Goal: Communication & Community: Answer question/provide support

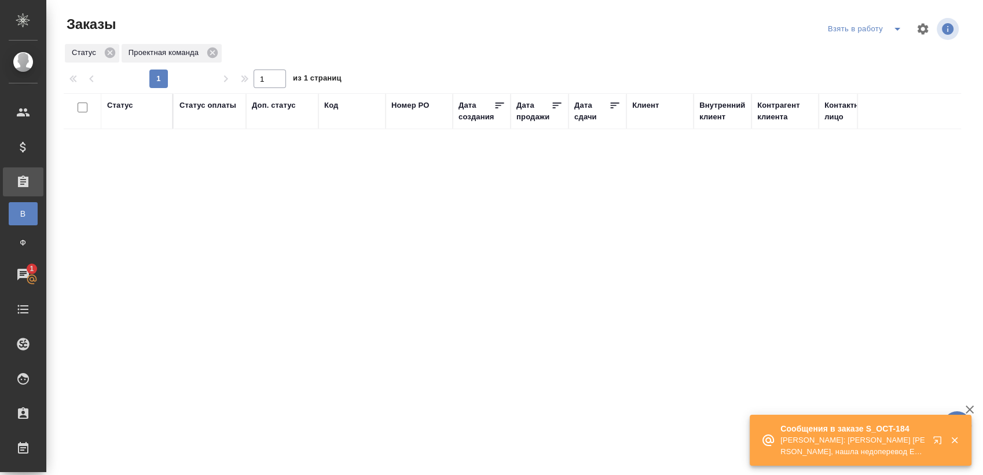
scroll to position [42, 0]
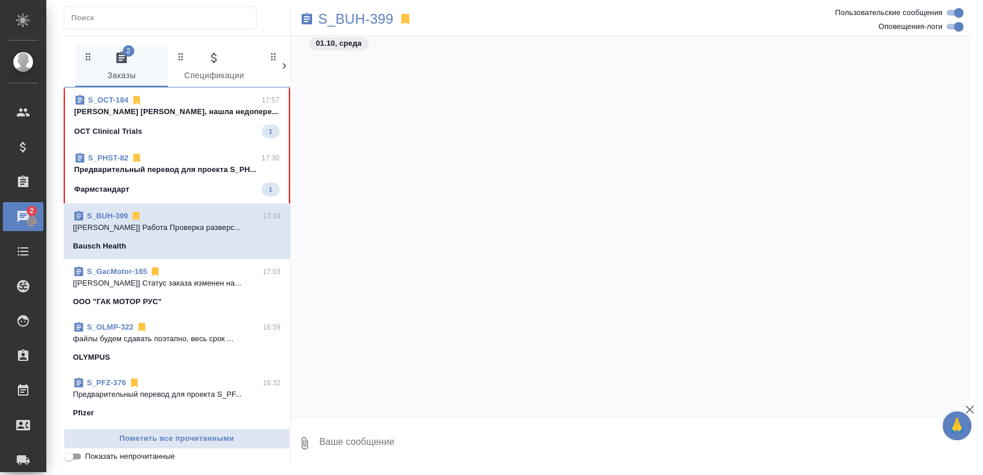
scroll to position [9560, 0]
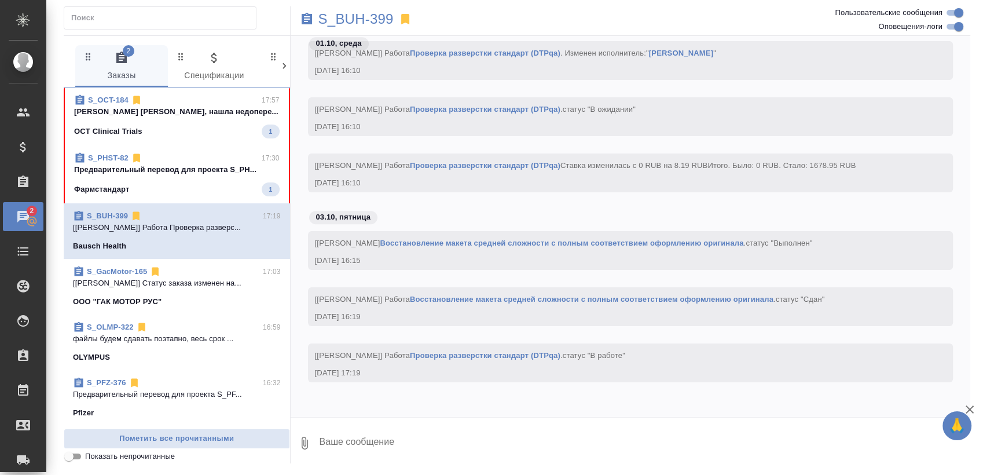
click at [227, 185] on div "Фармстандарт 1" at bounding box center [176, 189] width 205 height 14
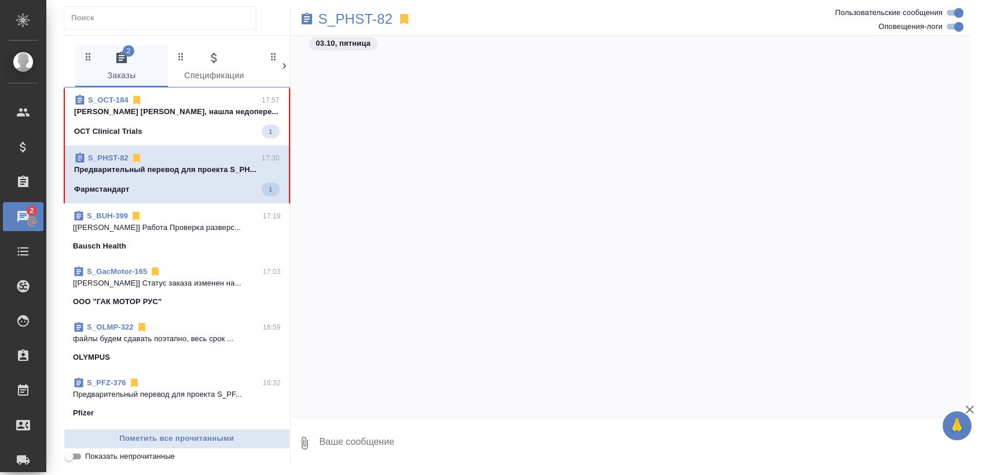
scroll to position [33464, 0]
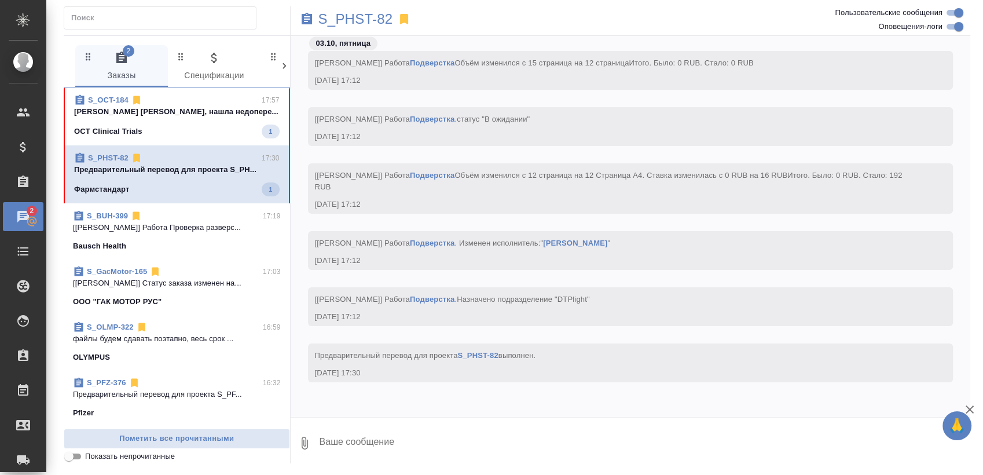
click at [207, 113] on p "Сергеева Анастасия Настя, нашла недопере..." at bounding box center [176, 112] width 205 height 12
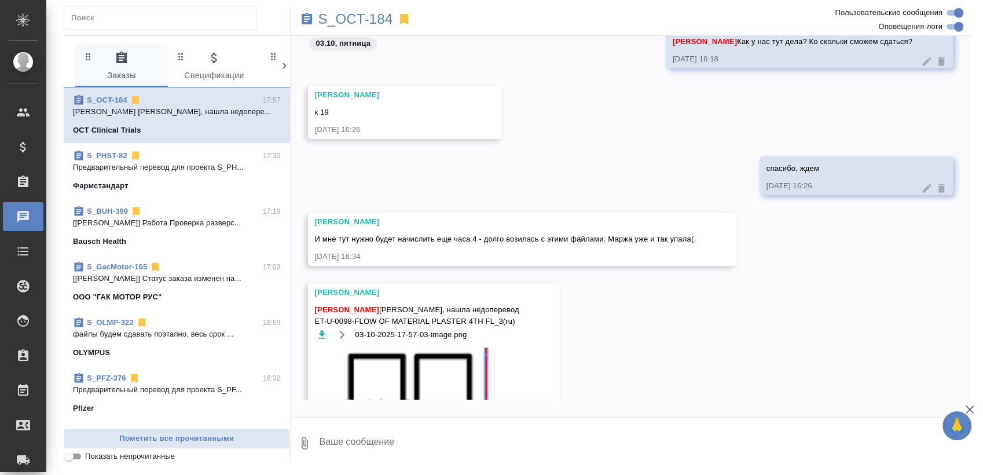
scroll to position [93837, 0]
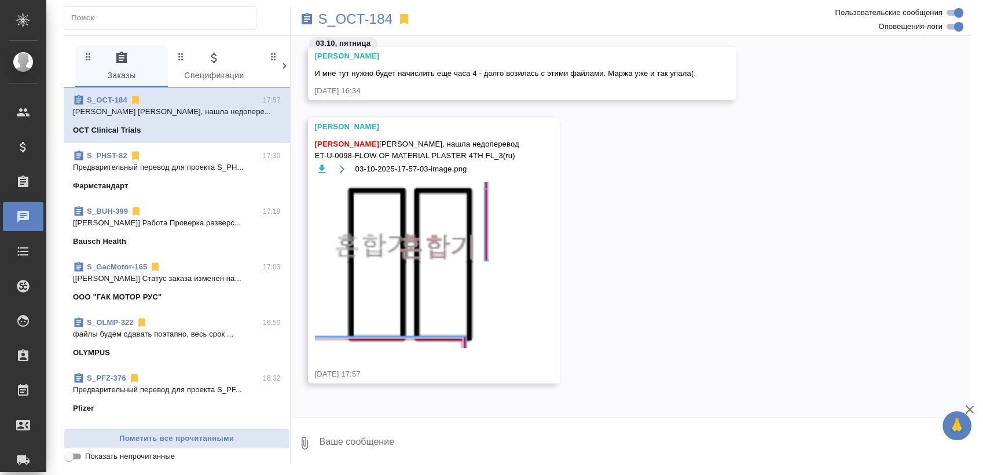
click at [483, 278] on img at bounding box center [402, 265] width 174 height 166
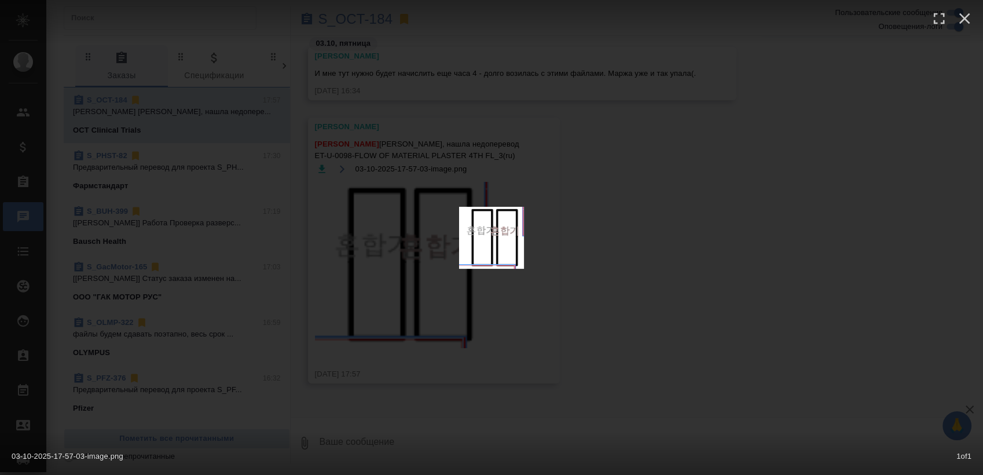
click at [758, 355] on div "03-10-2025-17-57-03-image.png 1 of 1" at bounding box center [491, 237] width 983 height 475
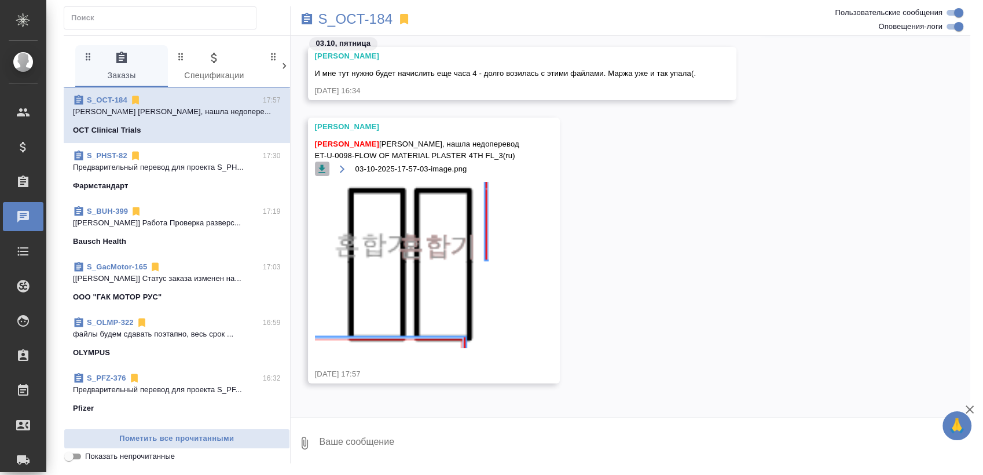
click at [321, 164] on icon "button" at bounding box center [321, 168] width 7 height 8
click at [393, 446] on textarea at bounding box center [644, 442] width 652 height 39
type textarea "поймала"
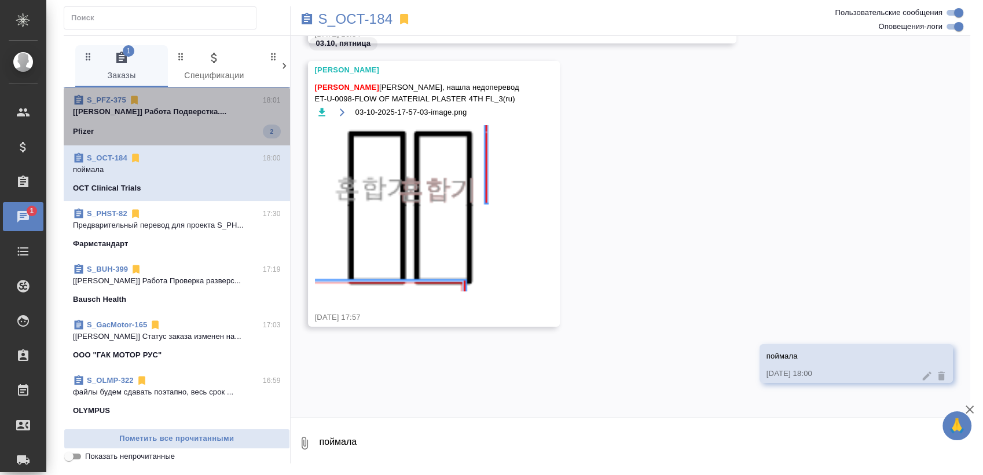
click at [179, 101] on div "S_PFZ-375 18:01" at bounding box center [177, 100] width 208 height 12
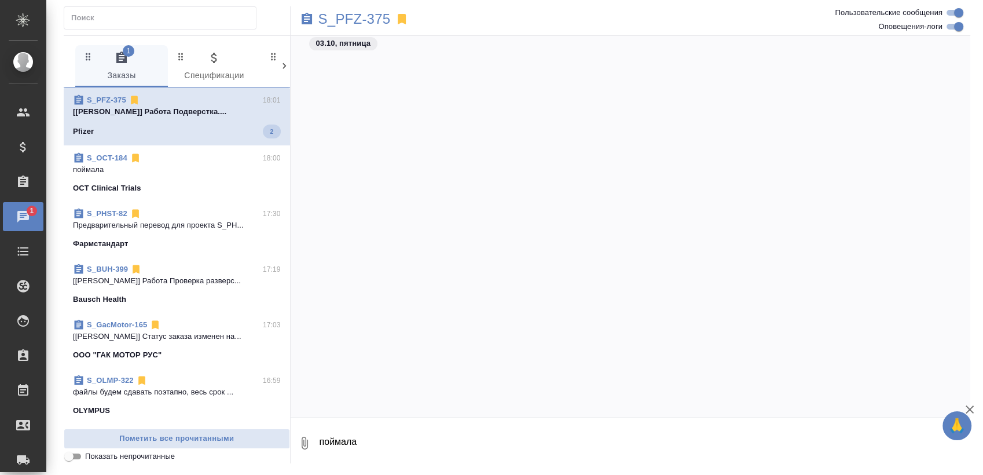
scroll to position [15248, 0]
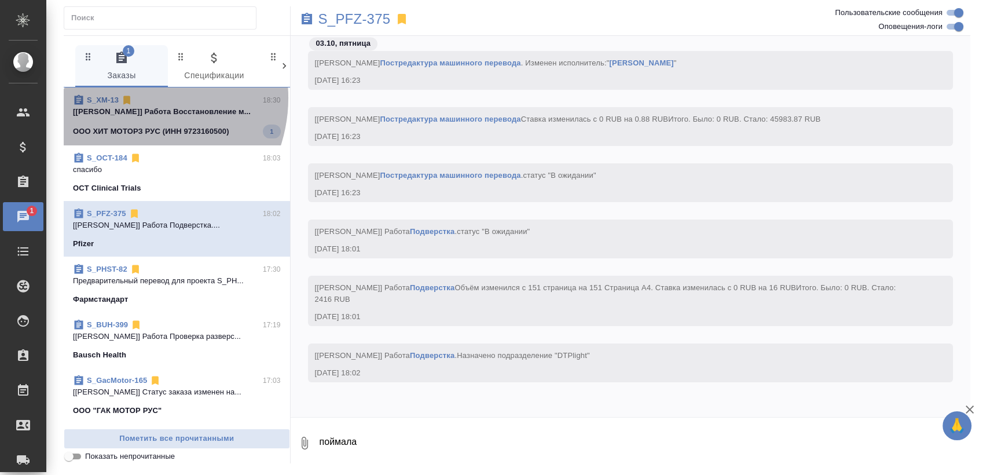
click at [134, 98] on div "S_XM-13 18:30" at bounding box center [177, 100] width 208 height 12
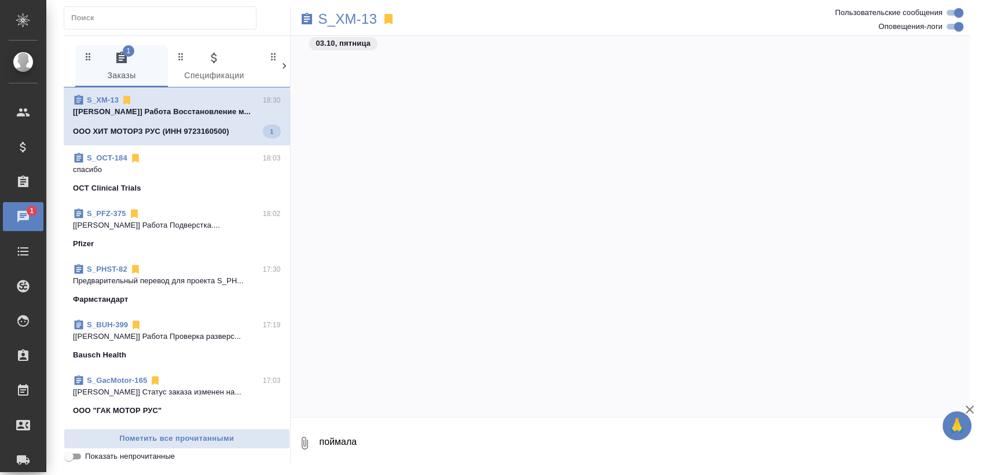
scroll to position [58852, 0]
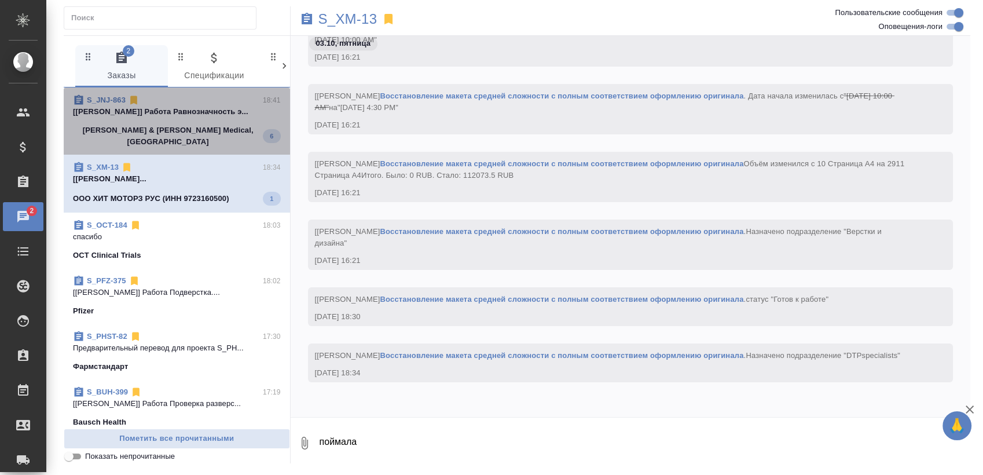
click at [189, 121] on span "S_JNJ-863 18:41 [Усманова Ольга] Работа Равнозначность э... Johnson & Johnson M…" at bounding box center [177, 120] width 208 height 53
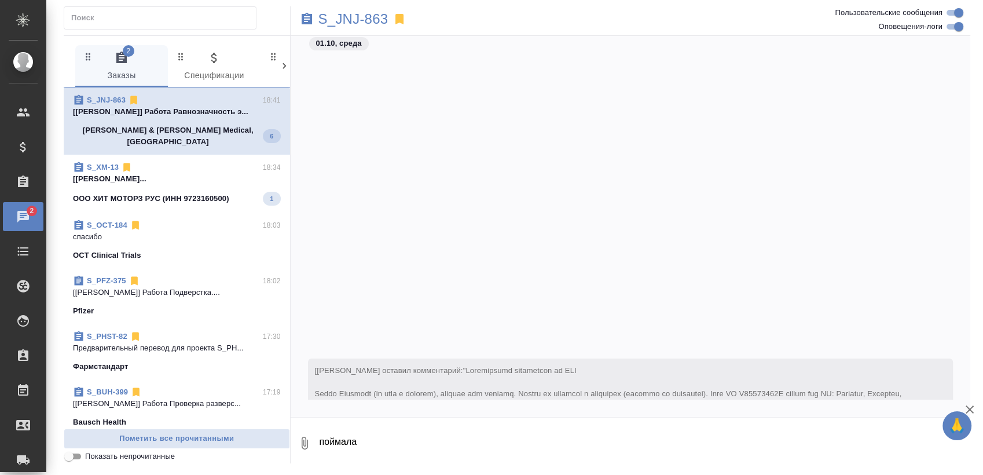
scroll to position [5068, 0]
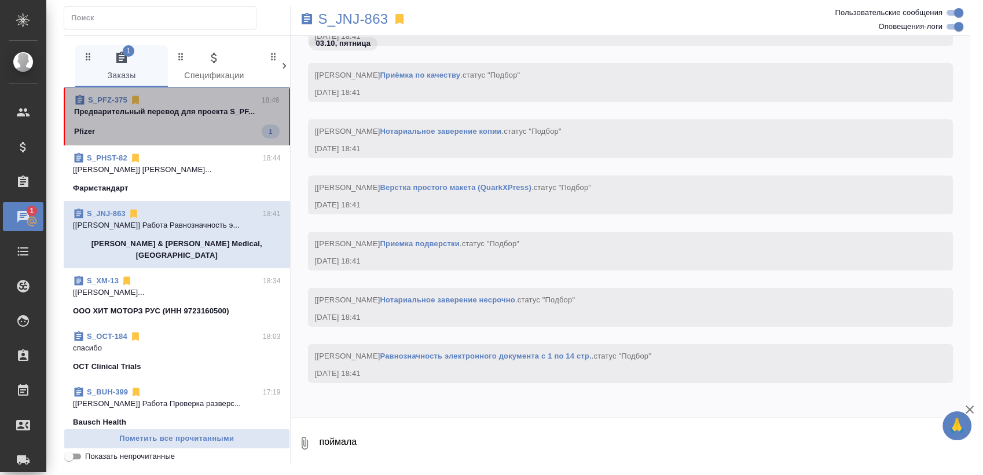
click at [192, 120] on span "S_PFZ-375 18:46 Предварительный перевод для проекта S_PF... Pfizer 1" at bounding box center [176, 116] width 205 height 44
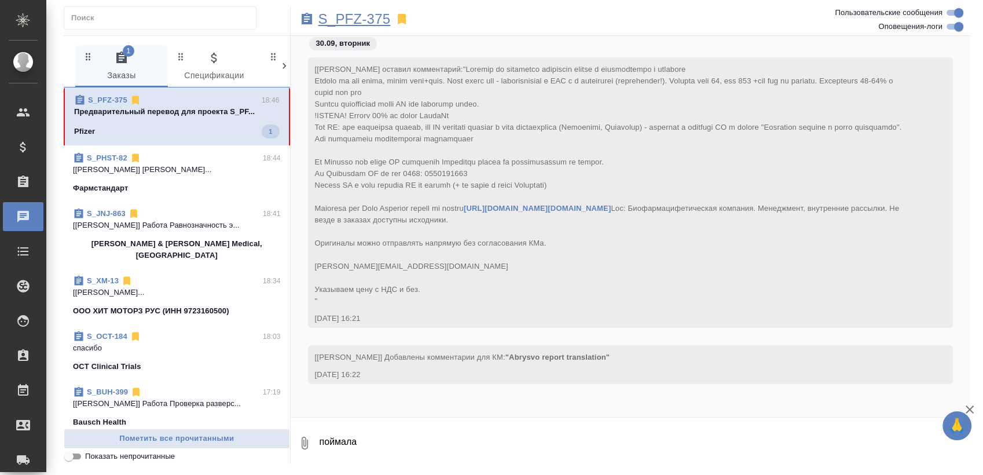
scroll to position [15892, 0]
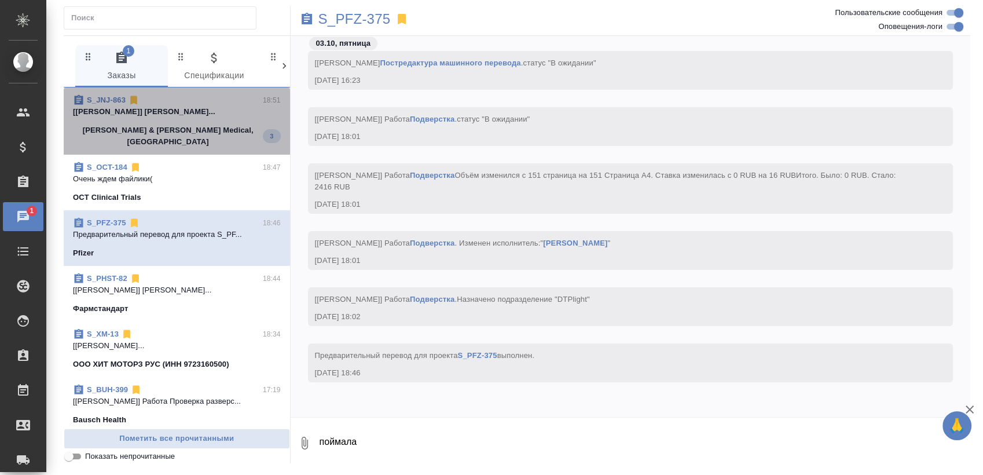
click at [212, 128] on div "Johnson & Johnson Medical, Russia 3" at bounding box center [177, 135] width 208 height 23
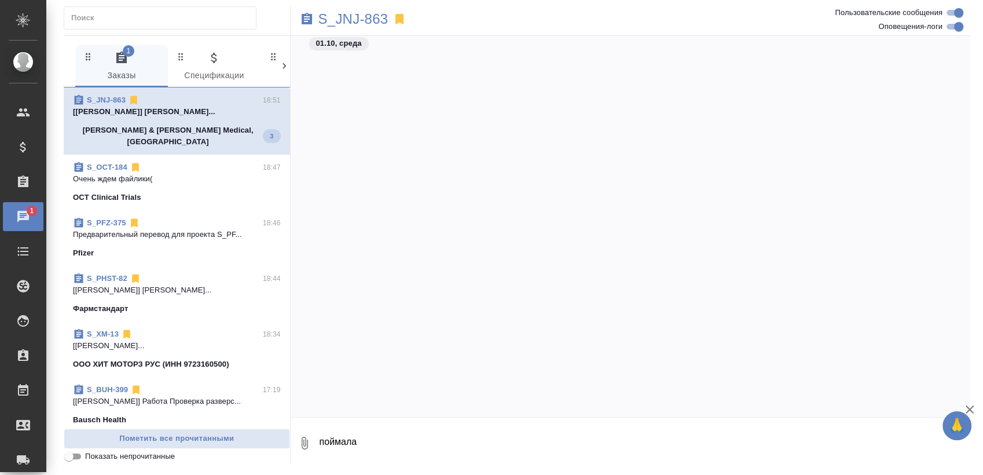
scroll to position [7983, 0]
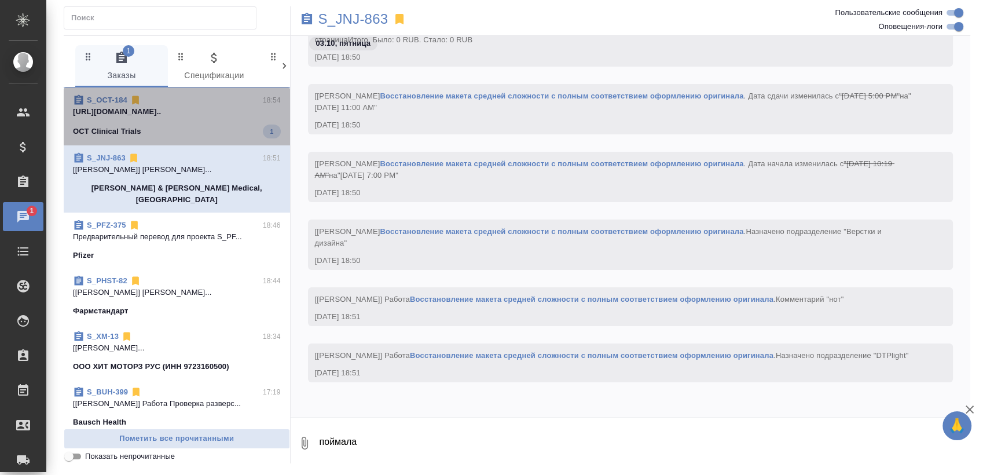
click at [222, 118] on span "S_OCT-184 18:54 https://drive.awatera.com/s/KdnkoMokGjbi... OCT Clinical Trials…" at bounding box center [177, 116] width 208 height 44
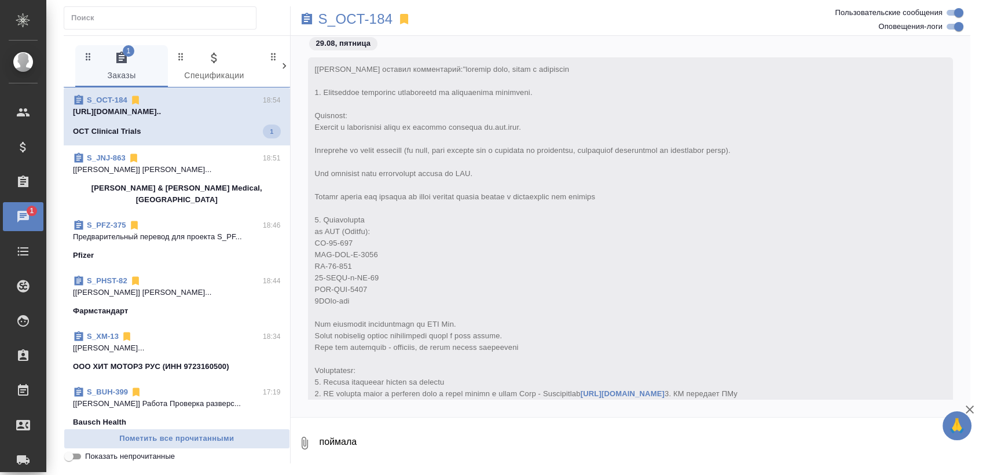
scroll to position [95017, 0]
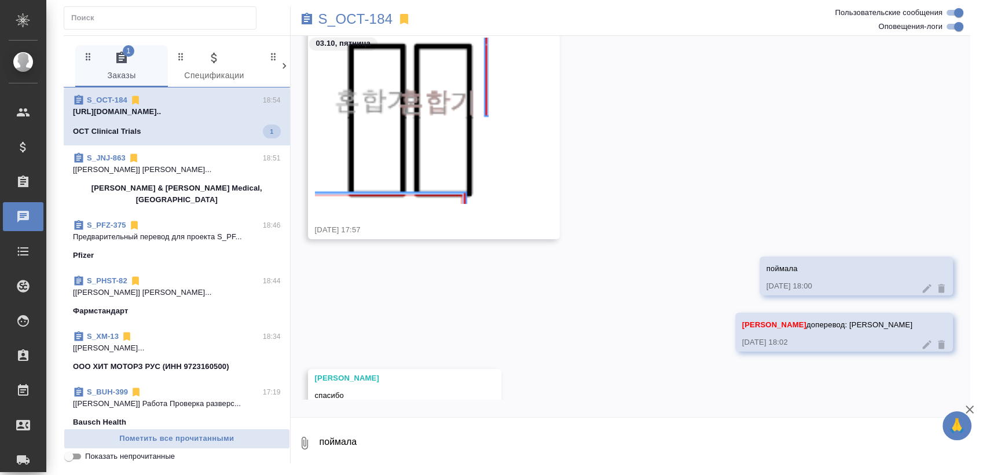
drag, startPoint x: 437, startPoint y: 359, endPoint x: 820, endPoint y: 372, distance: 382.8
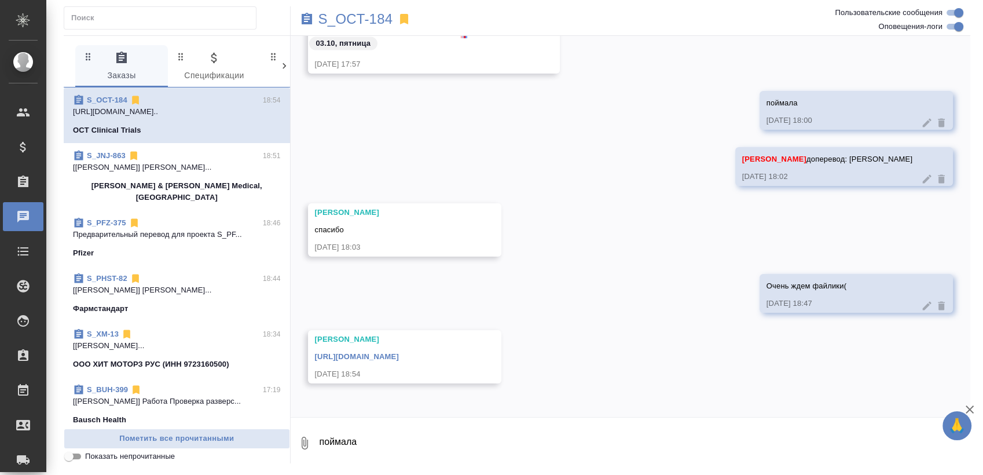
scroll to position [95183, 0]
click at [399, 355] on link "https://drive.awatera.com/s/KdnkoMokGjbiPYA" at bounding box center [357, 355] width 84 height 9
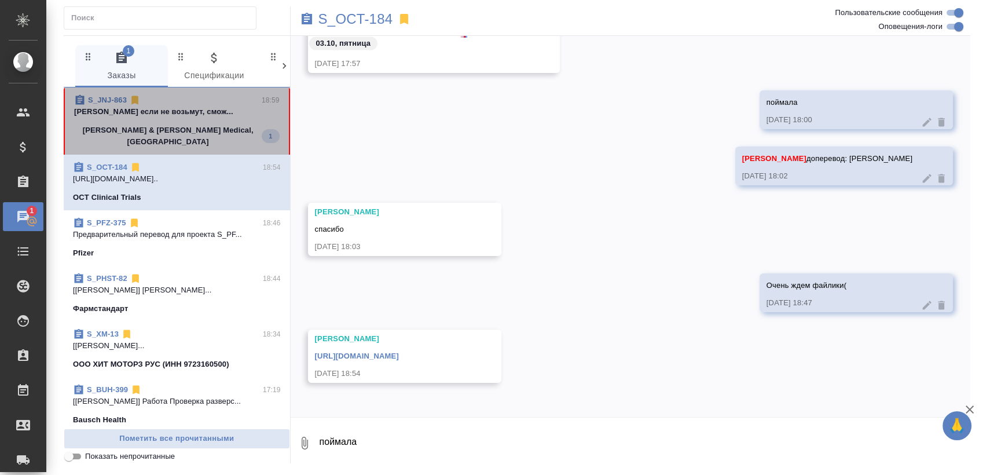
click at [186, 130] on p "[PERSON_NAME] & [PERSON_NAME] Medical, [GEOGRAPHIC_DATA]" at bounding box center [168, 135] width 188 height 23
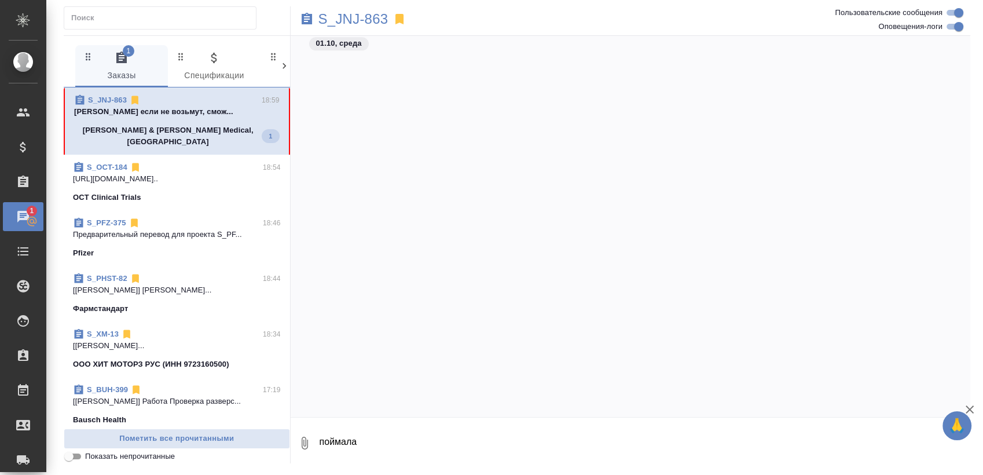
scroll to position [8297, 0]
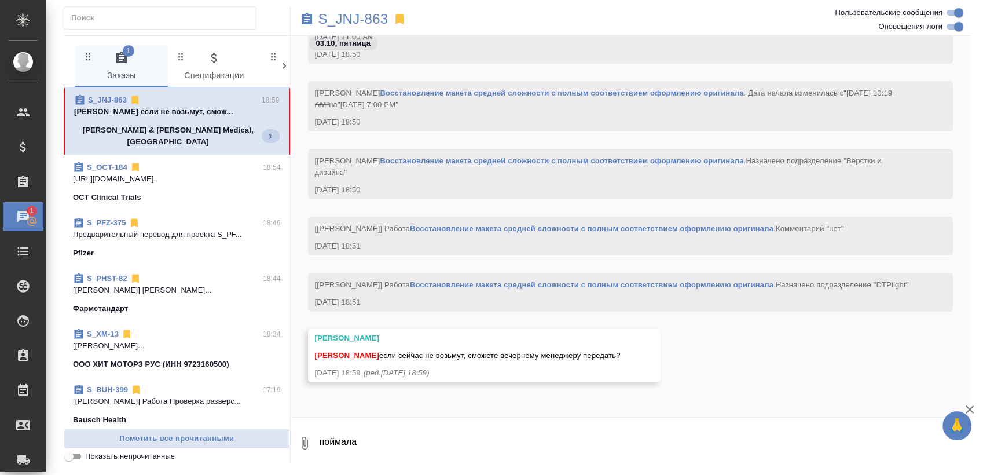
click at [491, 439] on textarea "поймала" at bounding box center [644, 442] width 652 height 39
type textarea "Пму?ок"
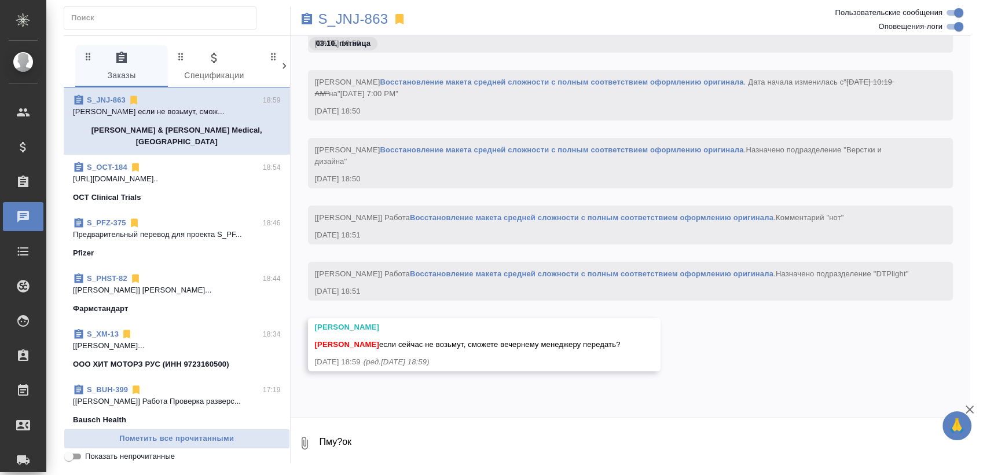
scroll to position [8353, 0]
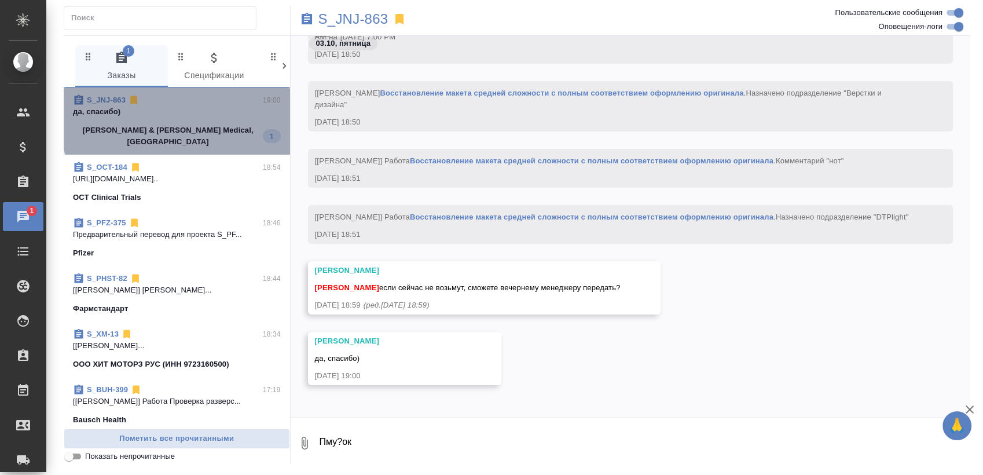
click at [203, 111] on p "да, спасибо)" at bounding box center [177, 112] width 208 height 12
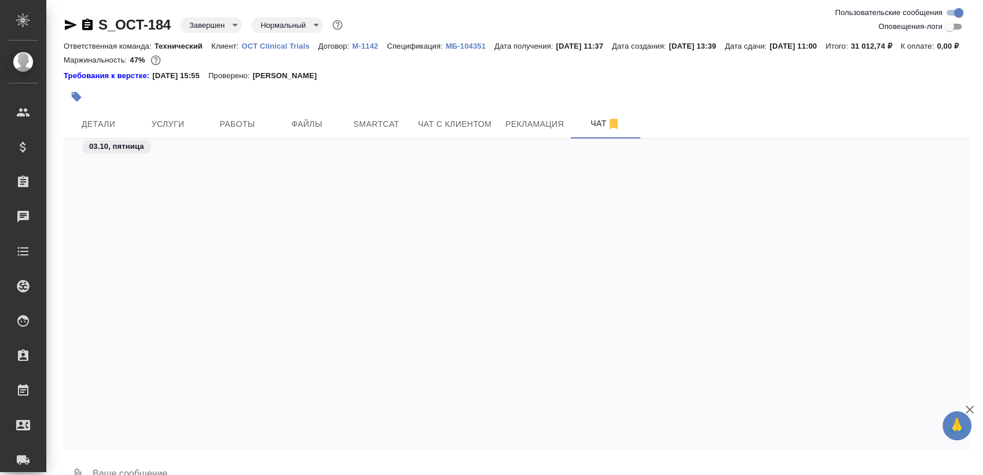
scroll to position [7236, 0]
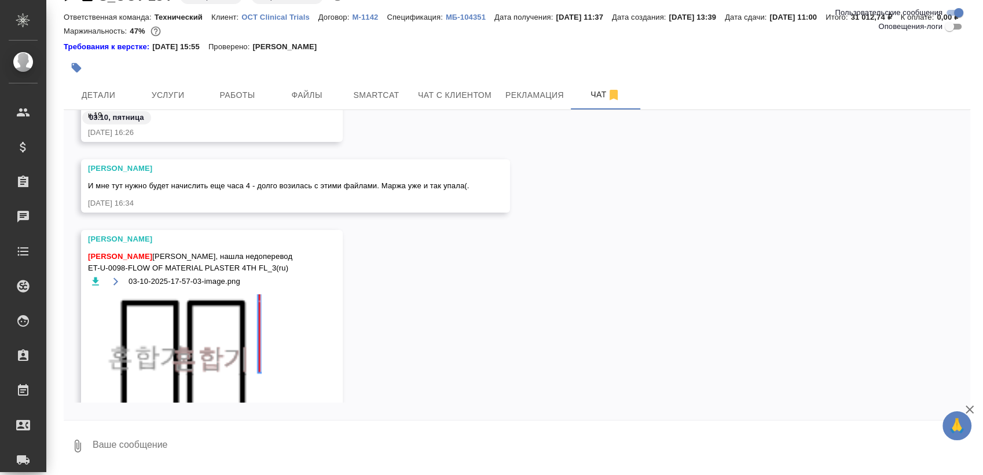
click at [213, 451] on textarea at bounding box center [530, 445] width 879 height 39
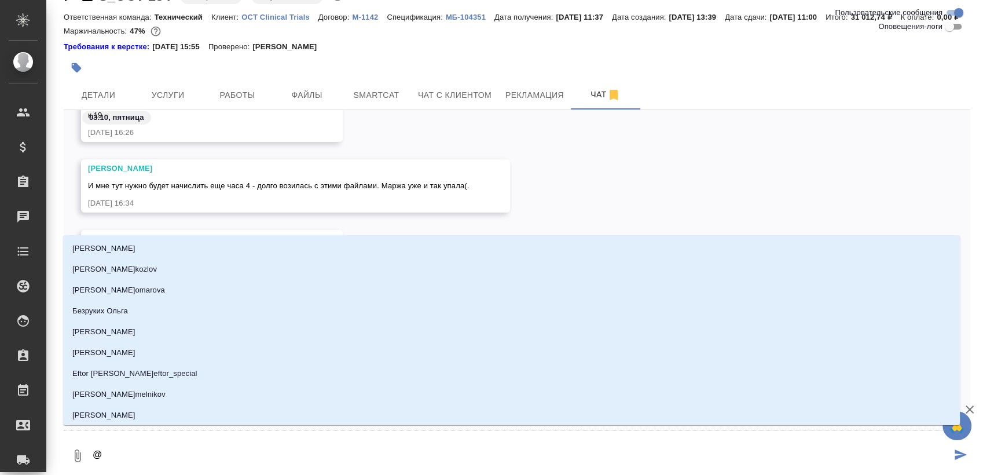
type textarea "@м"
type input "м"
type textarea "@ма"
type input "ма"
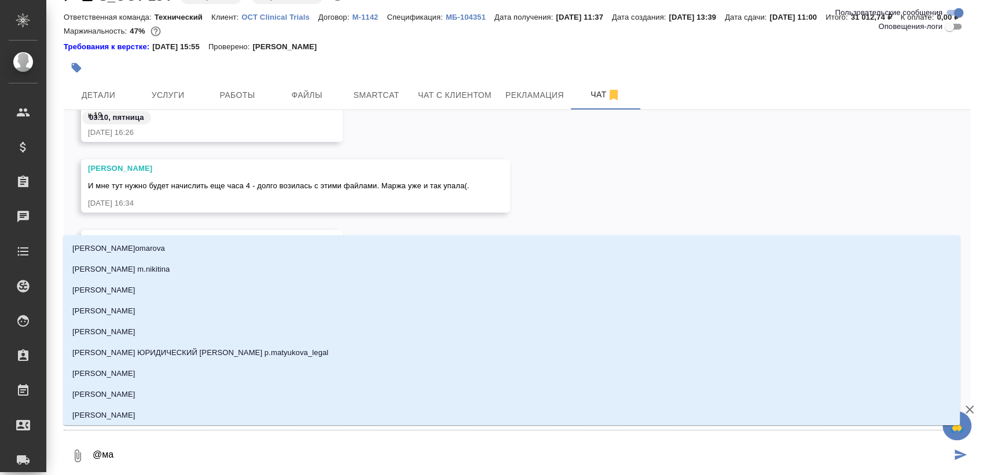
type textarea "@мал"
type input "мал"
type textarea "@мало"
type input "мало"
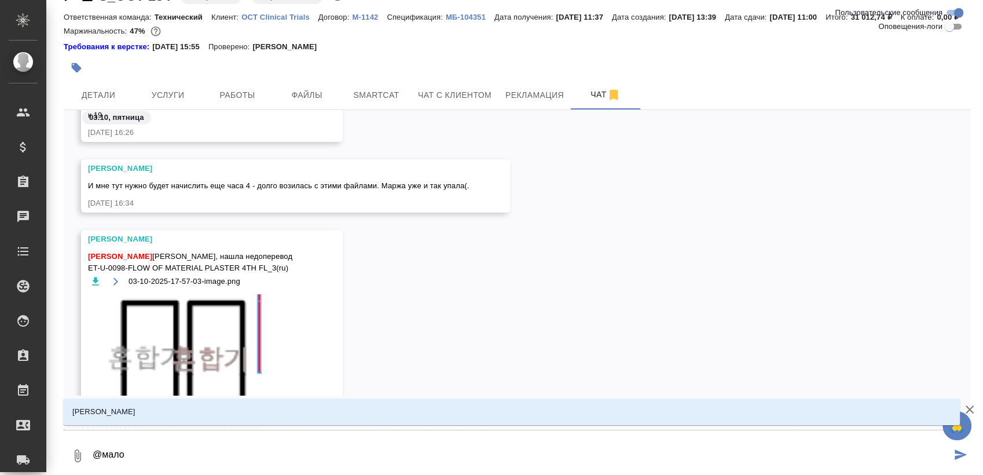
type textarea "@малоф"
type input "малоф"
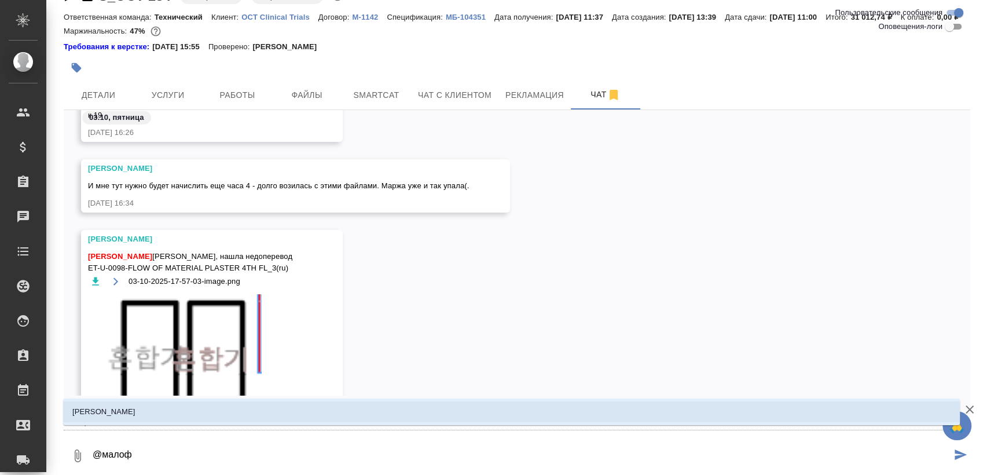
click at [202, 410] on li "Малофеева Екатерина" at bounding box center [511, 411] width 897 height 21
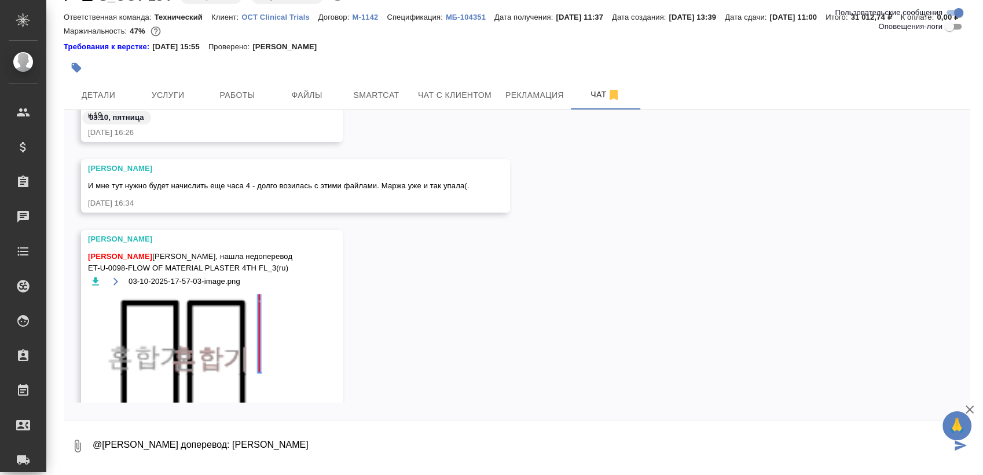
type textarea "@Малофеева Екатерина доперевод: Миксер"
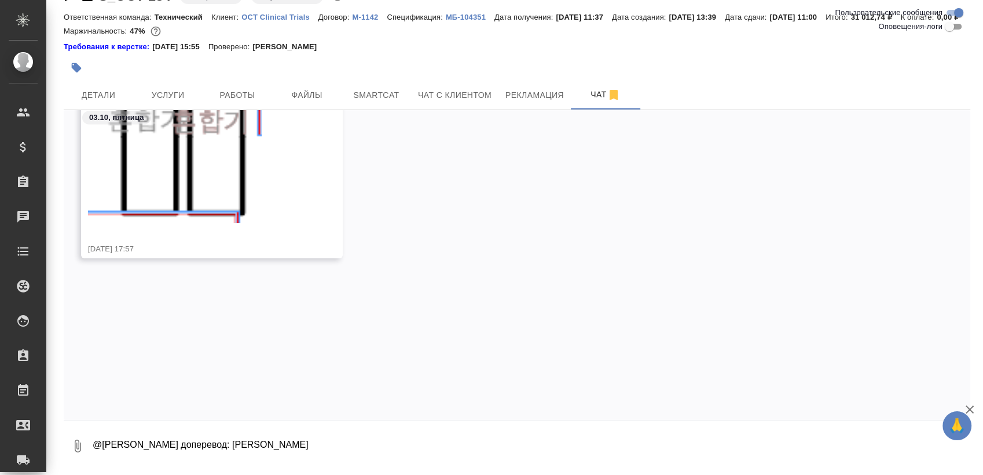
scroll to position [7472, 0]
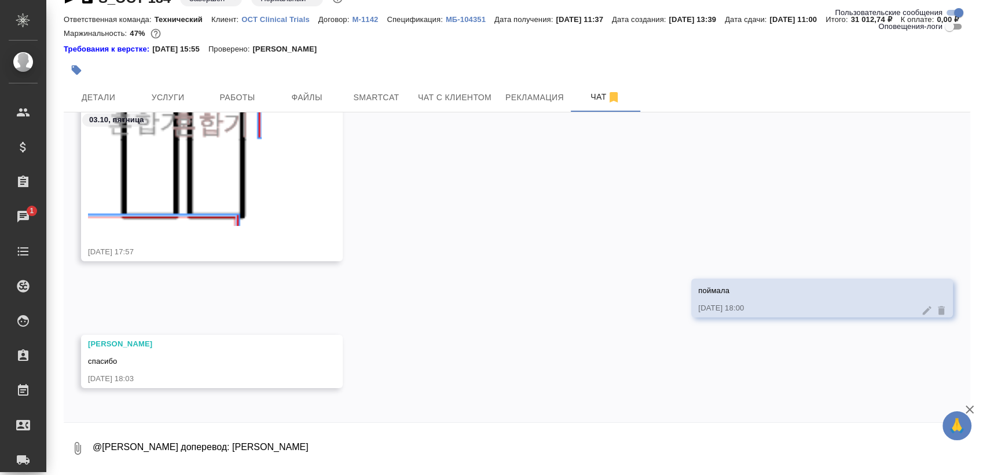
click at [173, 41] on div "Маржинальность: 47%" at bounding box center [517, 33] width 906 height 15
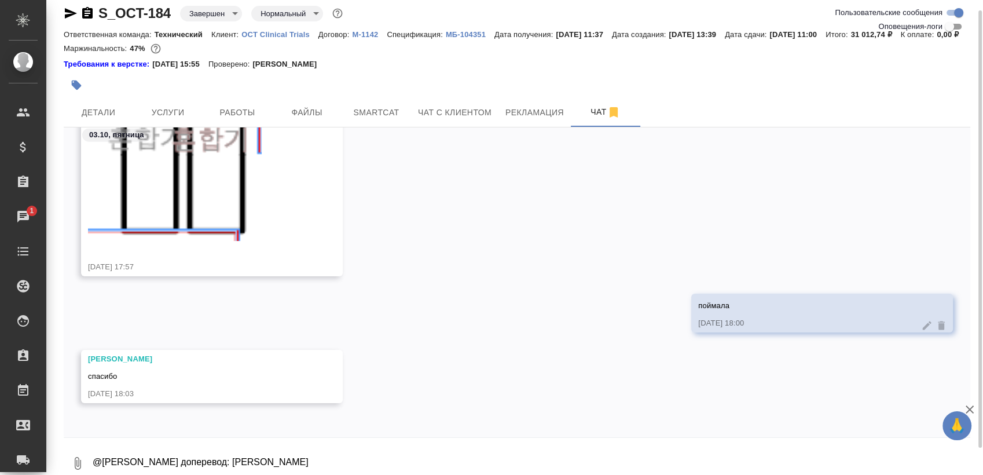
scroll to position [0, 0]
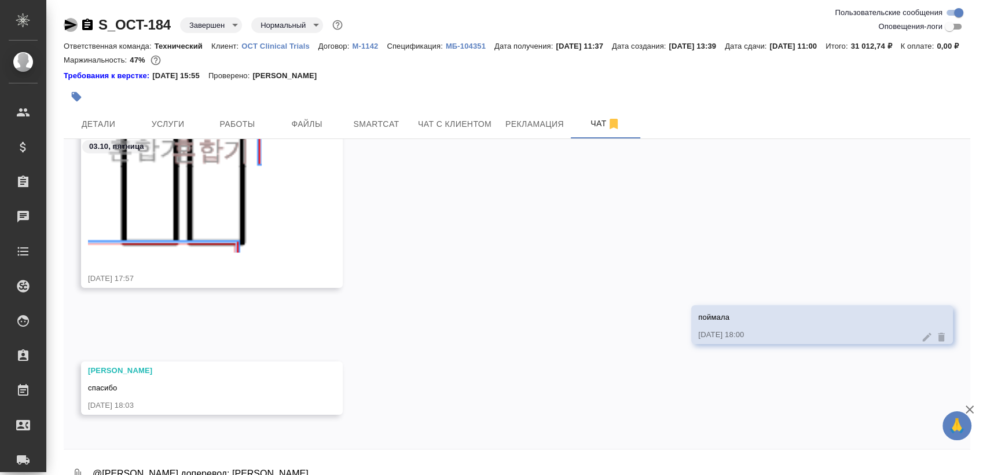
click at [69, 30] on icon "button" at bounding box center [71, 25] width 14 height 14
click at [206, 449] on div "03.10, пятница Малофеева Екатерина Сергеева Анастасия Настя, нашла недоперевод …" at bounding box center [517, 294] width 906 height 310
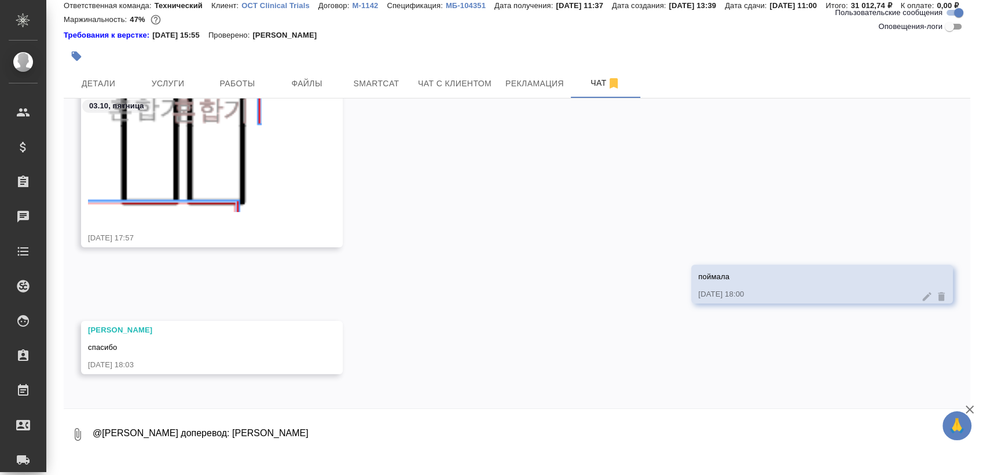
click at [206, 454] on textarea "@Малофеева Екатерина доперевод: Миксер" at bounding box center [530, 433] width 879 height 39
click at [241, 89] on button "Работы" at bounding box center [237, 83] width 69 height 29
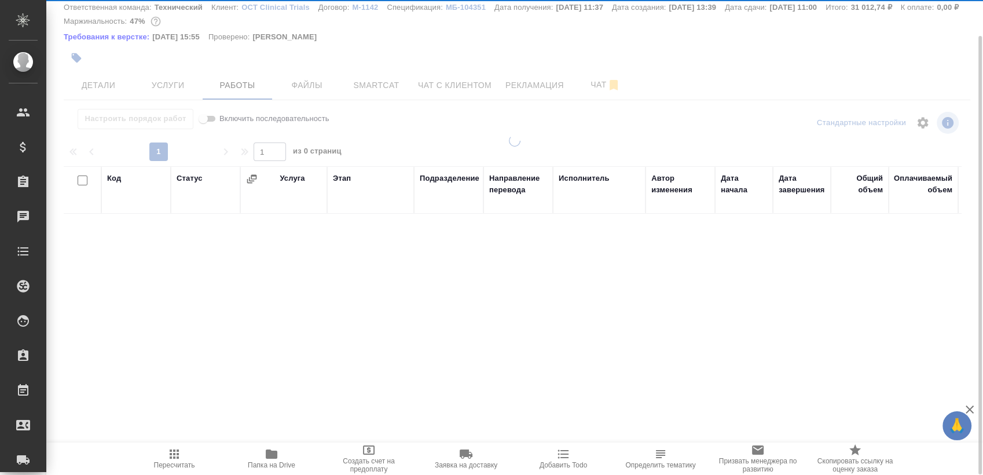
scroll to position [37, 0]
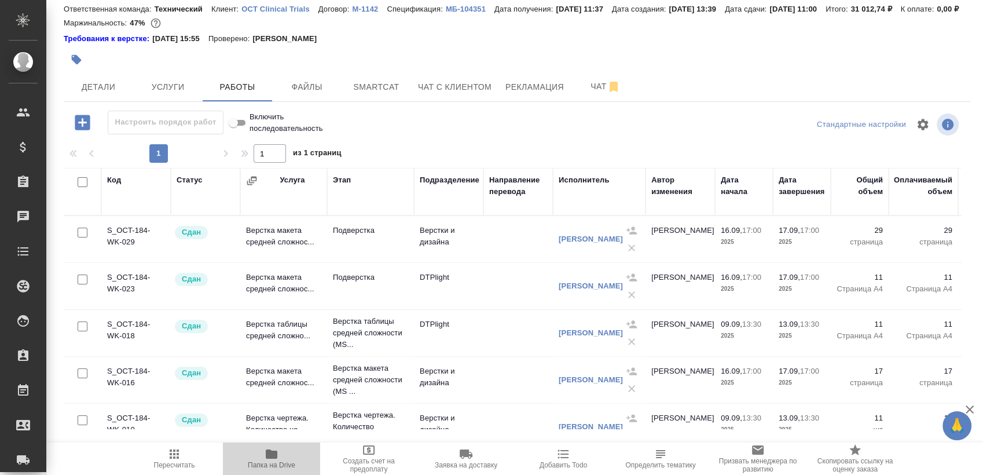
click at [276, 456] on icon "button" at bounding box center [272, 453] width 12 height 9
click at [270, 457] on icon "button" at bounding box center [272, 453] width 12 height 9
click at [588, 94] on span "Чат" at bounding box center [606, 86] width 56 height 14
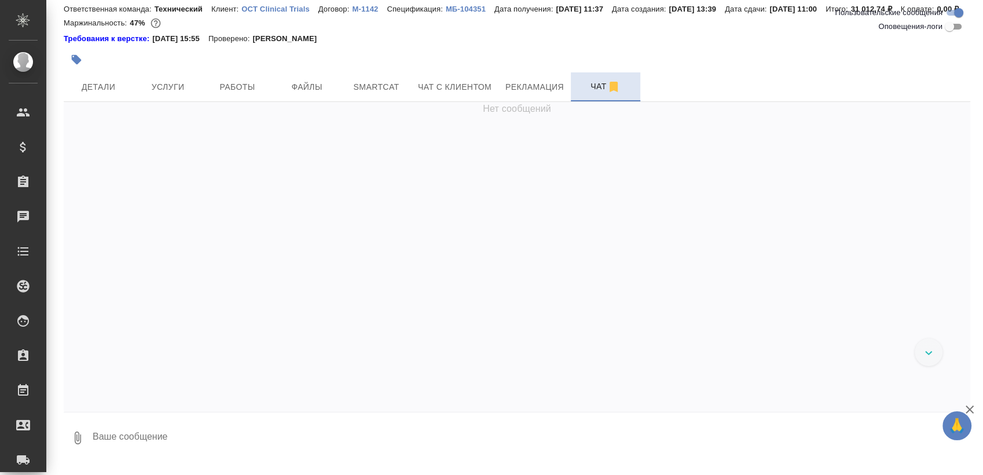
scroll to position [7614, 0]
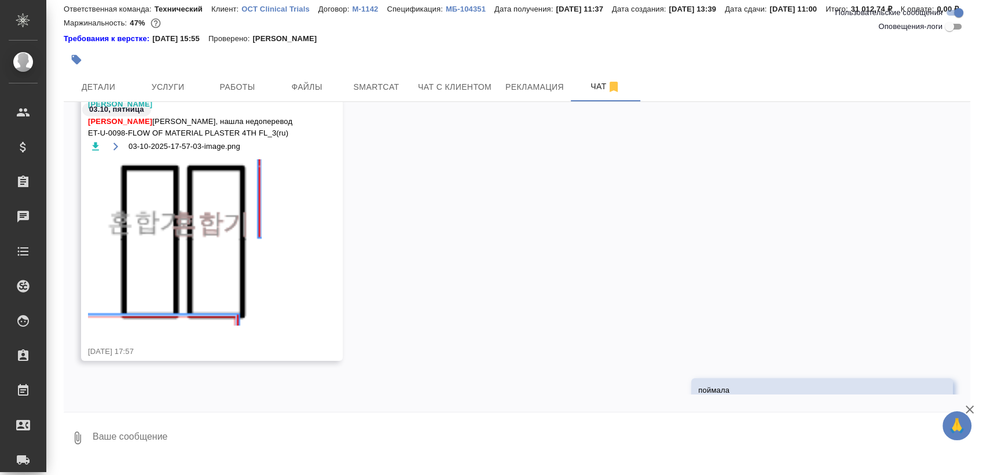
click at [299, 438] on textarea at bounding box center [530, 437] width 879 height 39
type textarea "Очень ждем файлики("
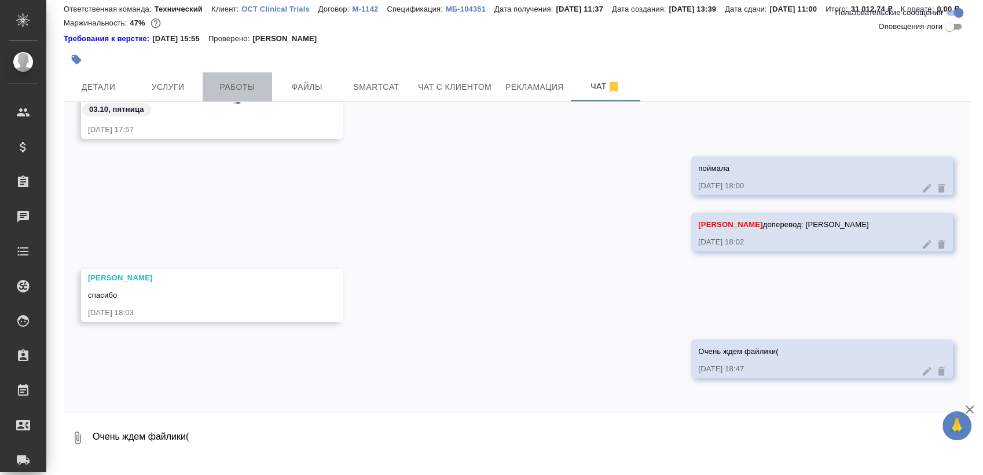
click at [248, 94] on span "Работы" at bounding box center [238, 87] width 56 height 14
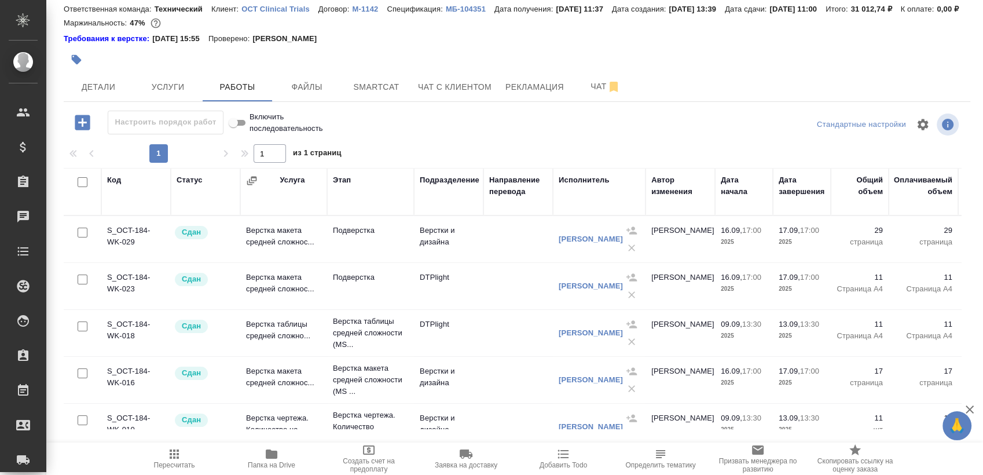
click at [278, 459] on icon "button" at bounding box center [272, 454] width 14 height 14
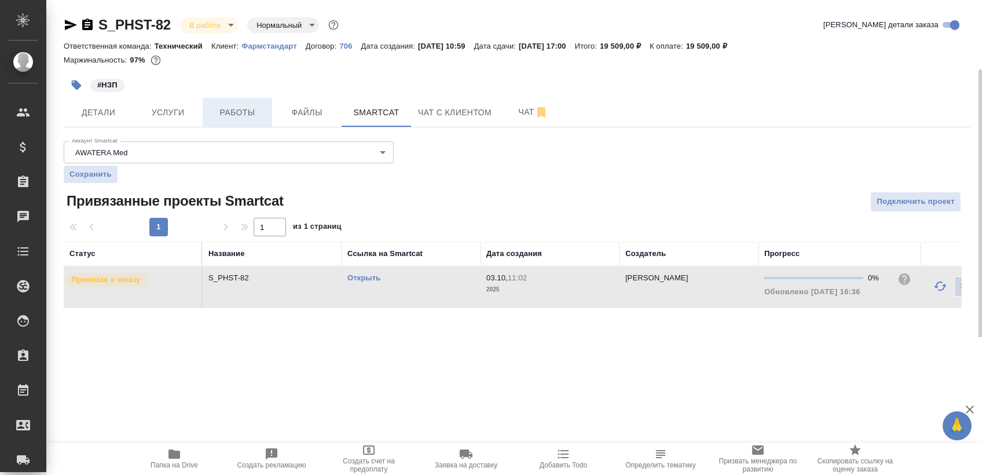
scroll to position [36, 0]
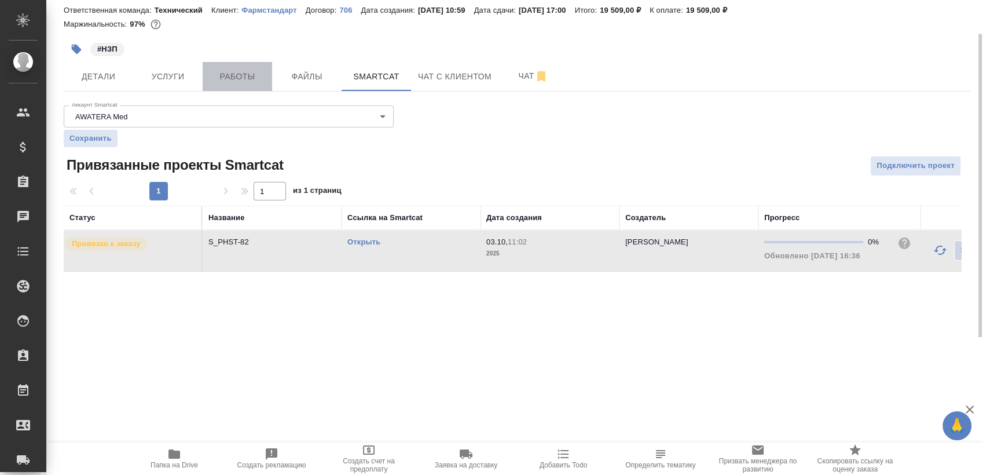
drag, startPoint x: 0, startPoint y: 0, endPoint x: 226, endPoint y: 65, distance: 235.0
click at [226, 65] on button "Работы" at bounding box center [237, 76] width 69 height 29
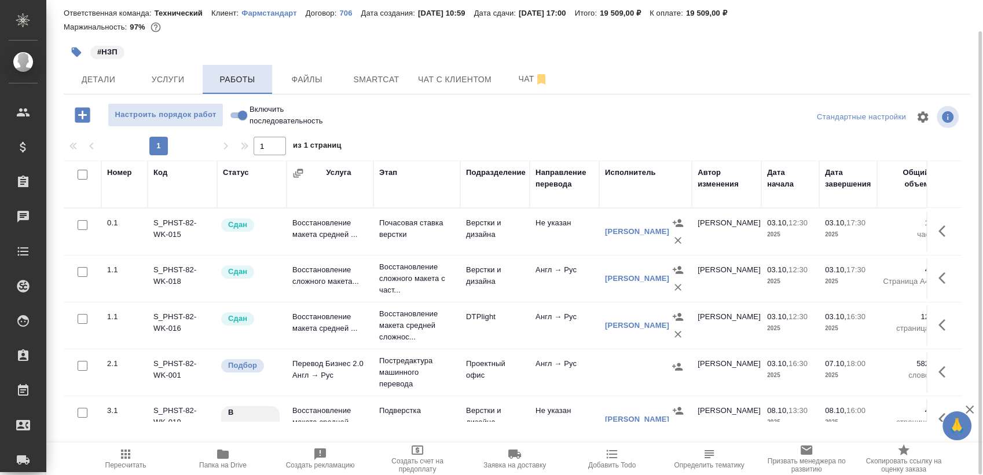
scroll to position [32, 0]
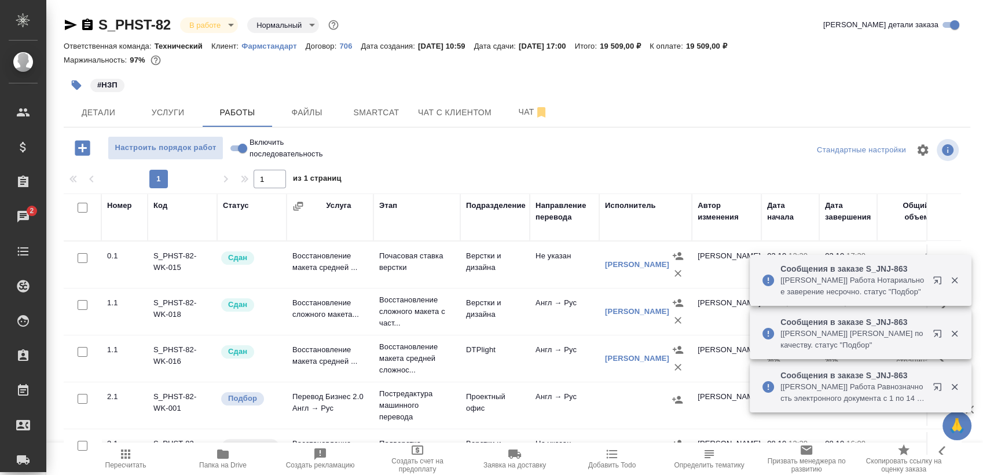
scroll to position [8, 0]
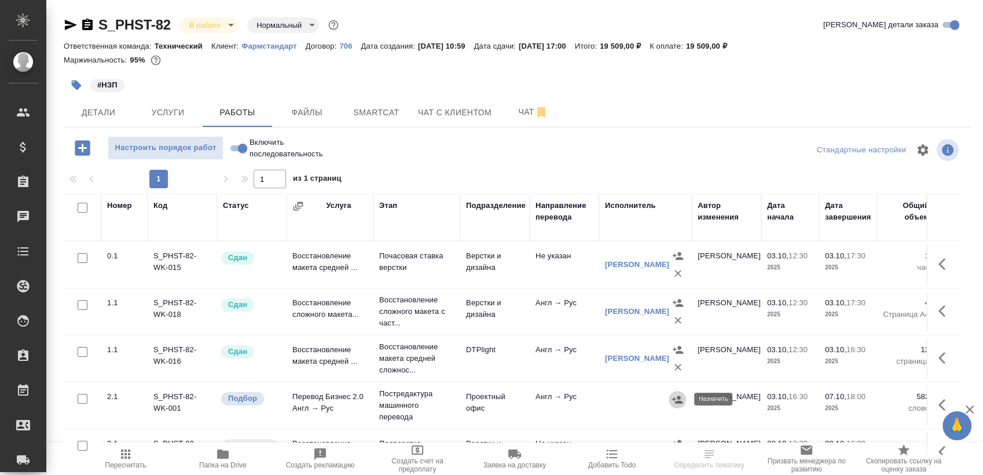
click at [673, 403] on icon "button" at bounding box center [677, 400] width 12 height 12
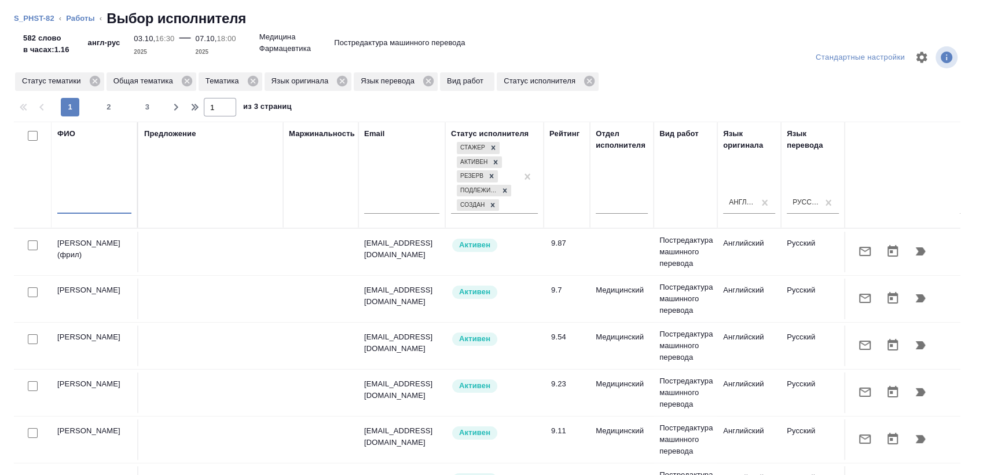
click at [83, 205] on input "text" at bounding box center [94, 206] width 74 height 14
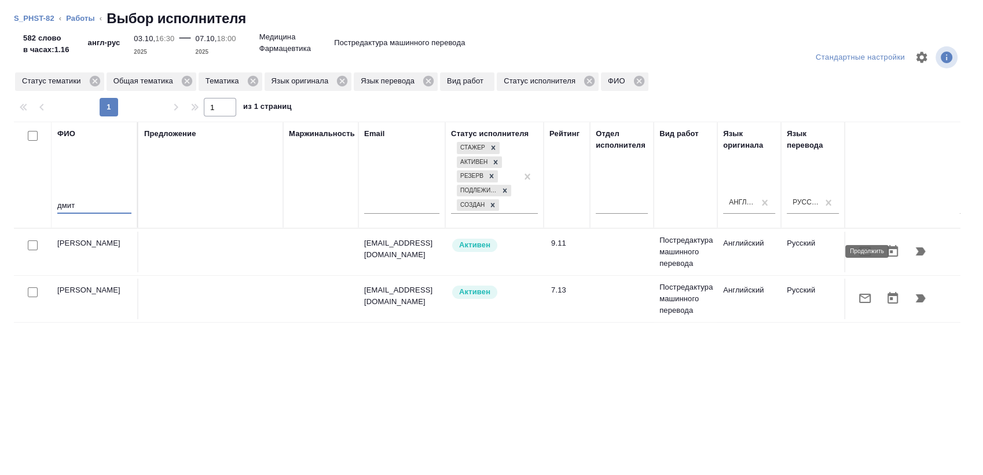
type input "дмит"
click at [913, 257] on icon "button" at bounding box center [920, 251] width 14 height 14
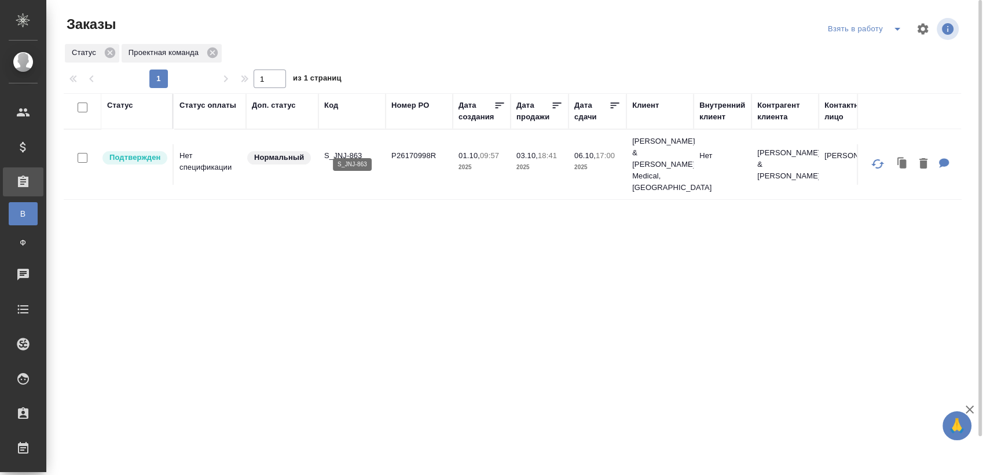
click at [337, 150] on p "S_JNJ-863" at bounding box center [352, 156] width 56 height 12
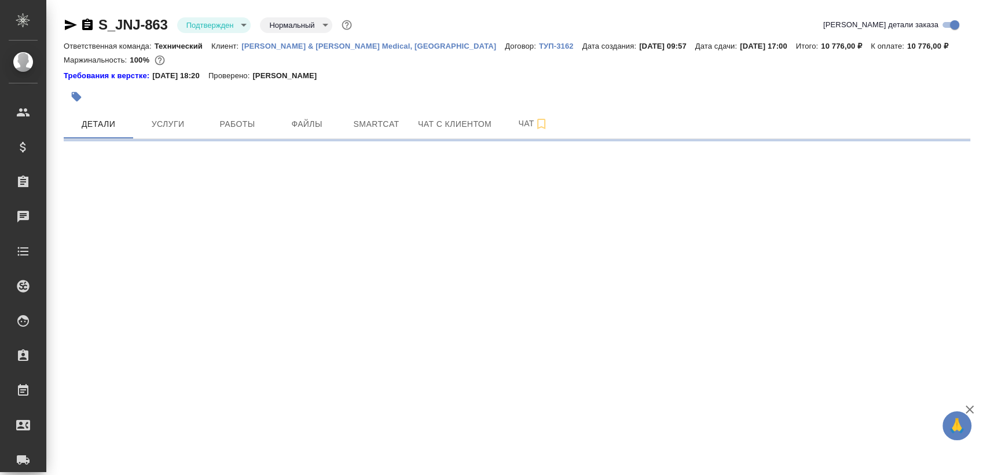
select select "RU"
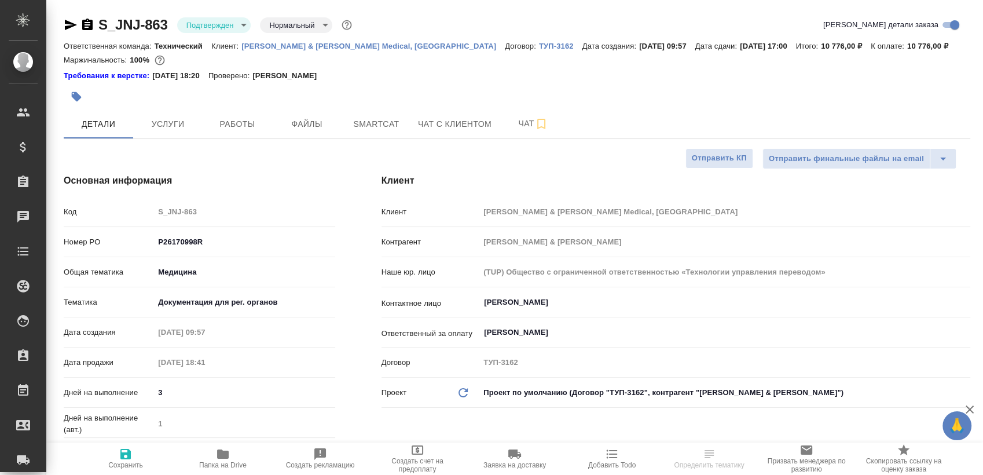
type textarea "x"
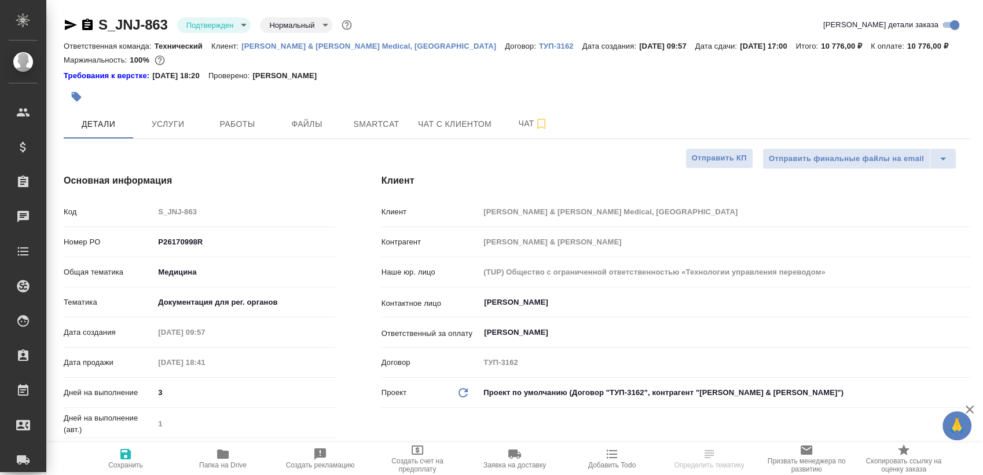
type textarea "x"
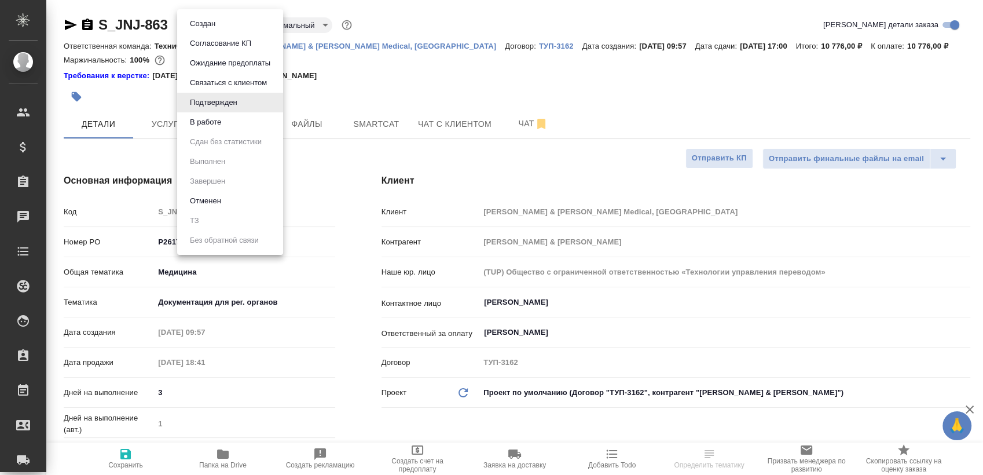
click at [222, 27] on body "🙏 .cls-1 fill:#fff; AWATERA [PERSON_NAME] Спецификации Заказы Чаты Todo Проекты…" at bounding box center [491, 237] width 983 height 475
click at [220, 122] on button "В работе" at bounding box center [205, 122] width 38 height 13
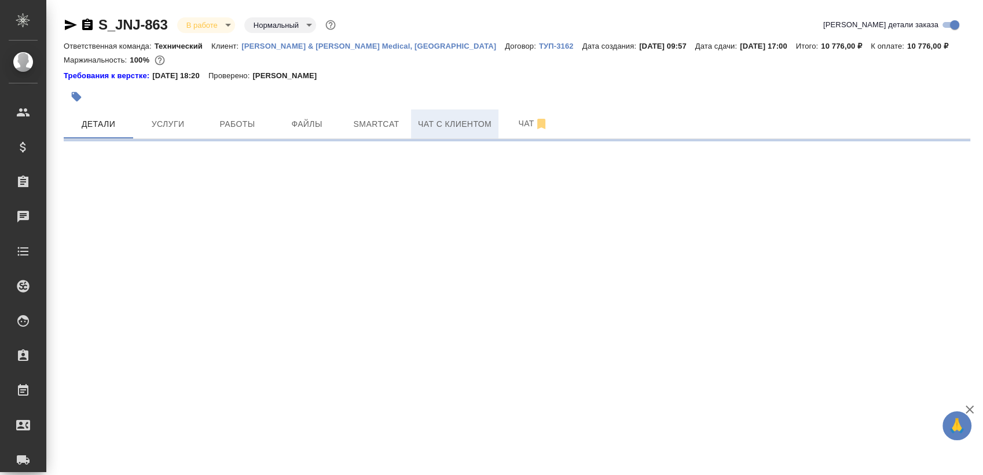
select select "RU"
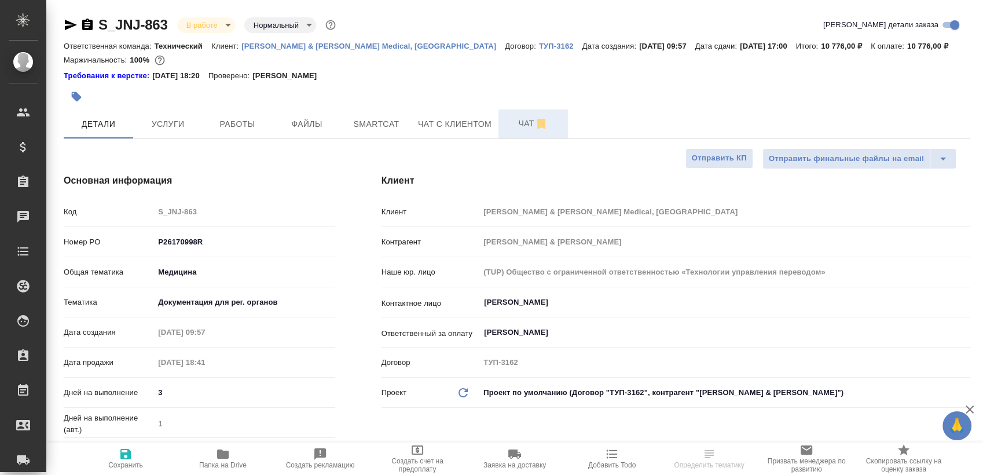
type textarea "x"
click at [511, 130] on span "Чат" at bounding box center [533, 123] width 56 height 14
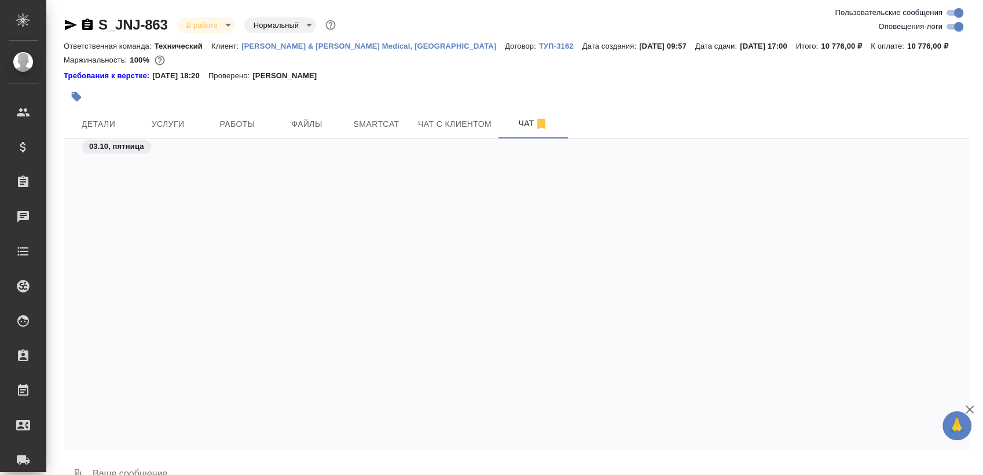
scroll to position [2764, 0]
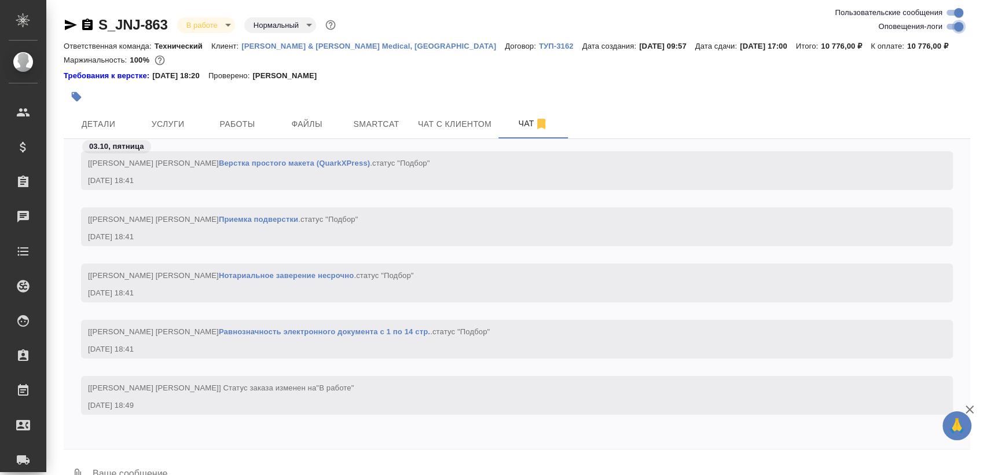
click at [952, 28] on input "Оповещения-логи" at bounding box center [959, 27] width 42 height 14
checkbox input "false"
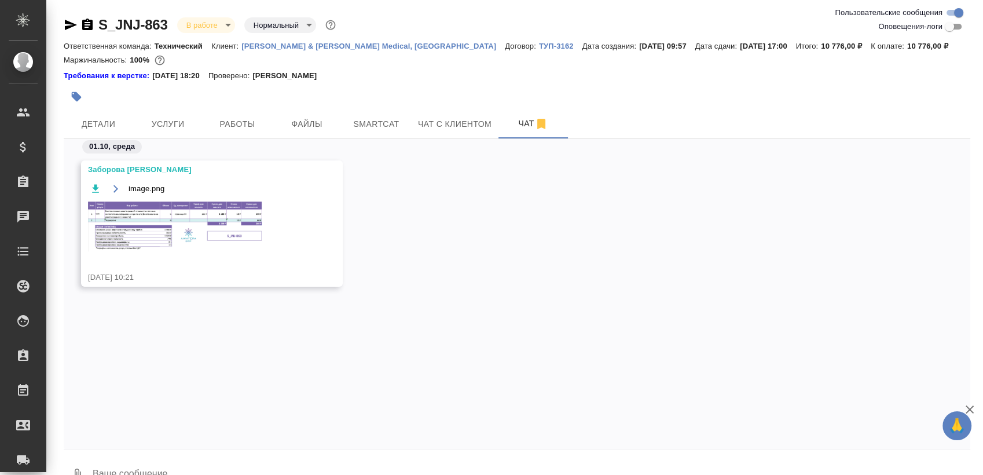
click at [224, 228] on img at bounding box center [175, 226] width 174 height 50
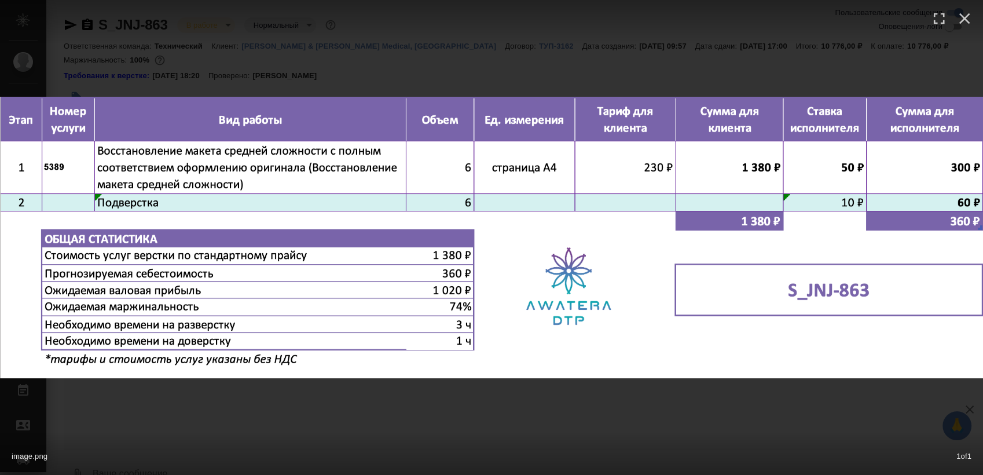
click at [392, 429] on div "image.png 1 of 1" at bounding box center [491, 237] width 983 height 475
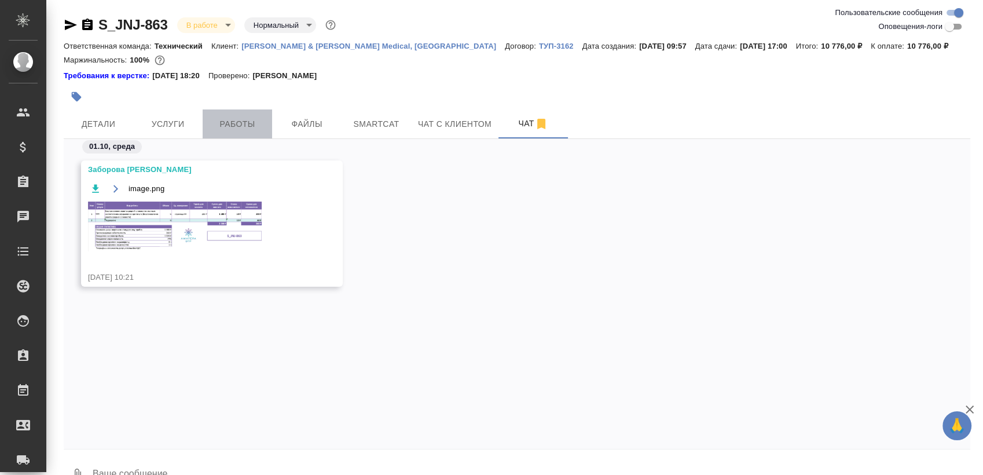
click at [250, 130] on span "Работы" at bounding box center [238, 124] width 56 height 14
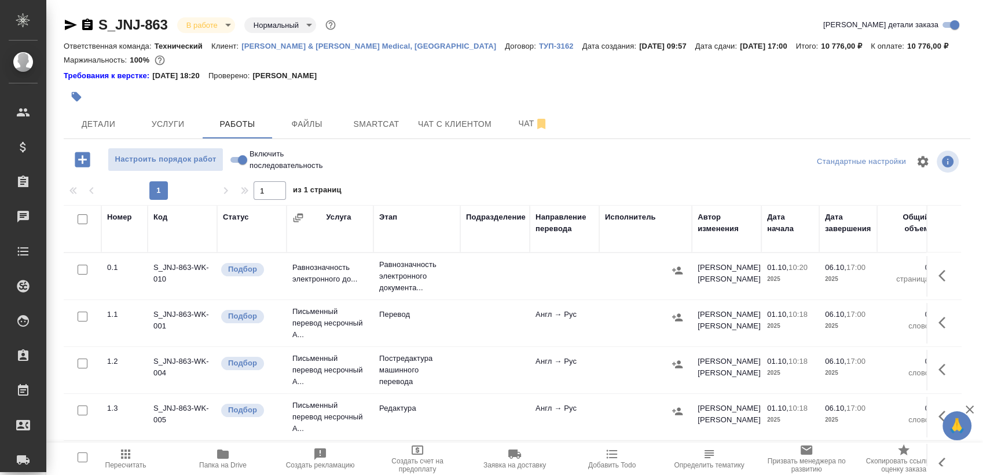
drag, startPoint x: 961, startPoint y: 260, endPoint x: 963, endPoint y: 346, distance: 85.7
click at [963, 346] on div "Номер Код Статус Услуга Этап Подразделение Направление перевода Исполнитель Авт…" at bounding box center [517, 335] width 906 height 260
click at [963, 296] on div "Номер Код Статус Услуга Этап Подразделение Направление перевода Исполнитель Авт…" at bounding box center [517, 335] width 906 height 260
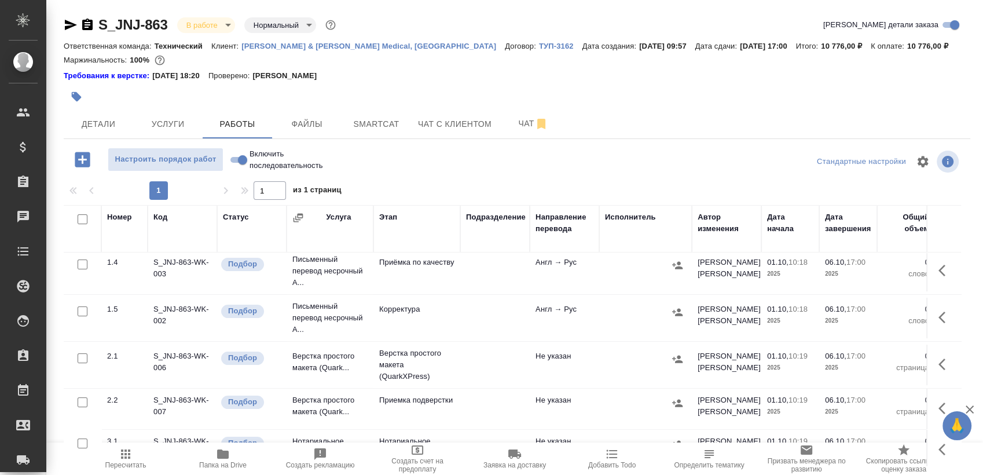
scroll to position [195, 0]
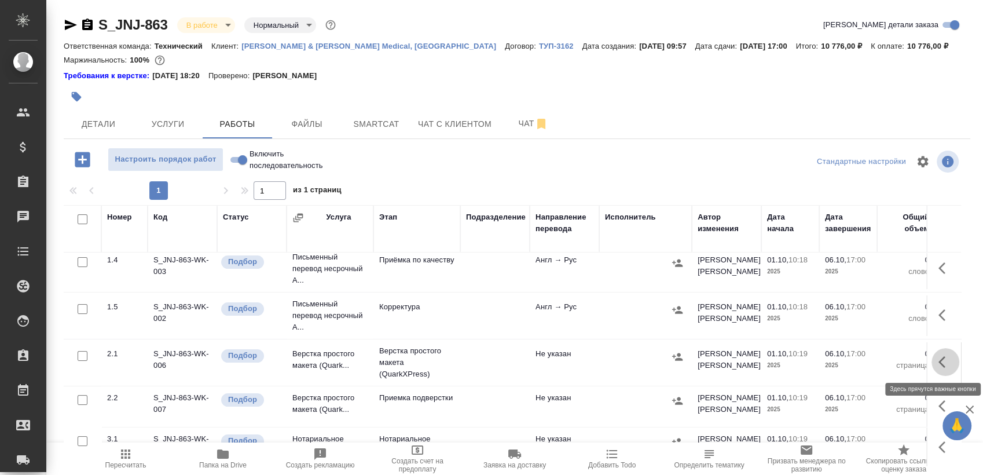
click at [938, 364] on icon "button" at bounding box center [945, 362] width 14 height 14
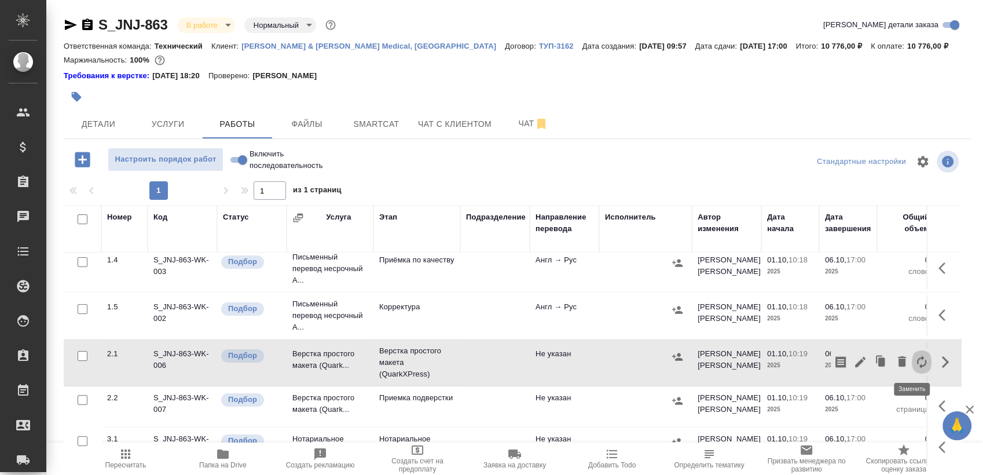
click at [912, 352] on button "button" at bounding box center [922, 362] width 20 height 28
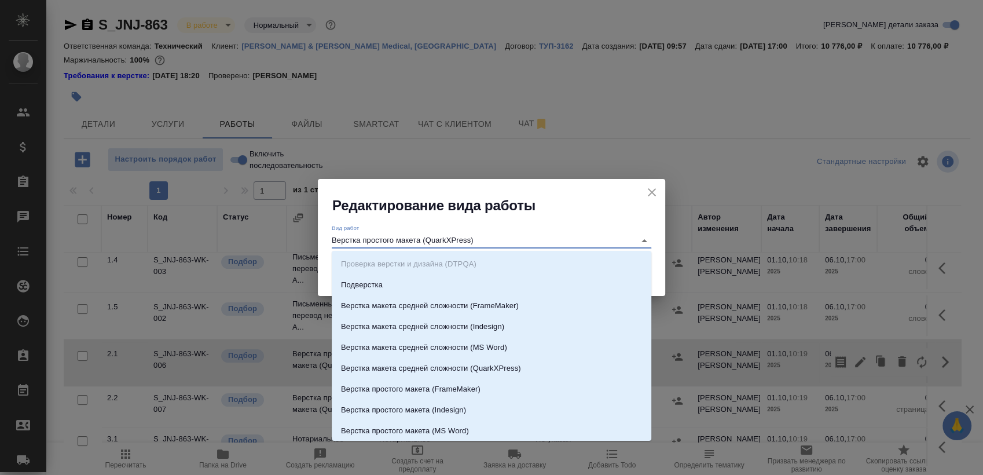
click at [526, 235] on input "Верстка простого макета (QuarkXPress)" at bounding box center [481, 240] width 298 height 14
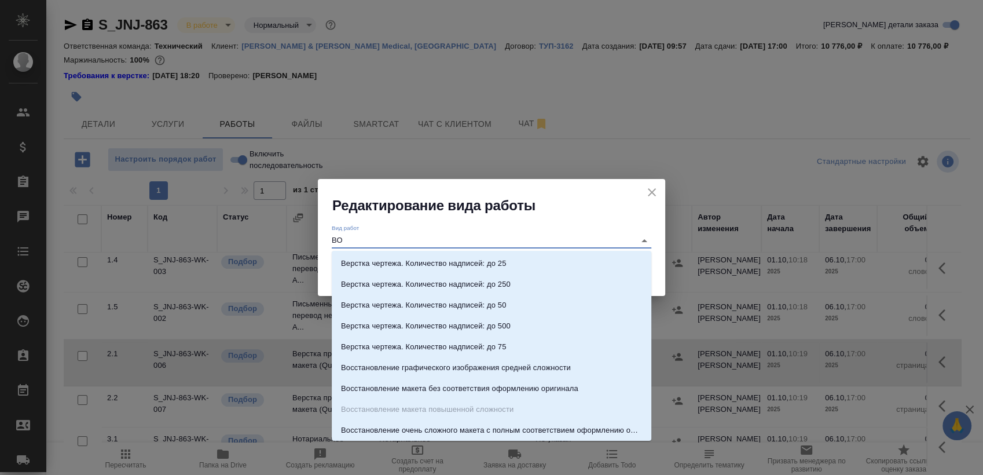
scroll to position [0, 0]
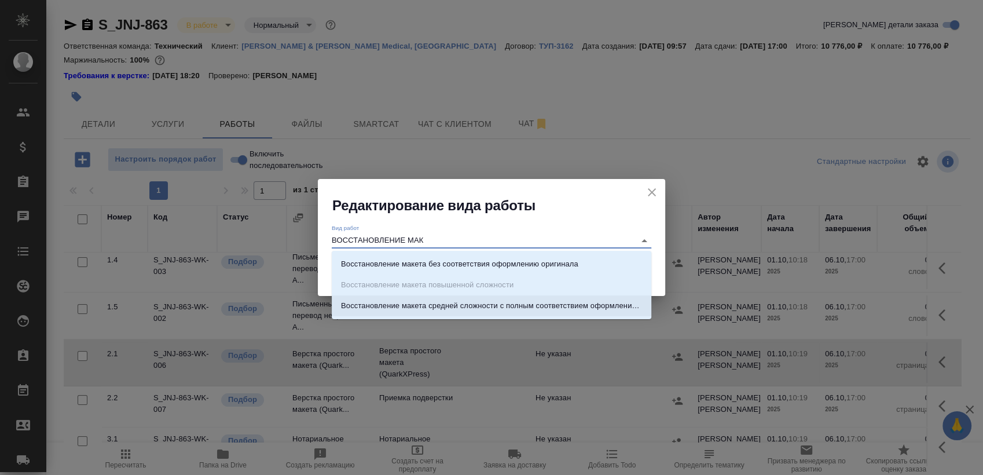
click at [518, 306] on p "Восстановление макета средней сложности с полным соответствием оформлению ориги…" at bounding box center [491, 306] width 301 height 12
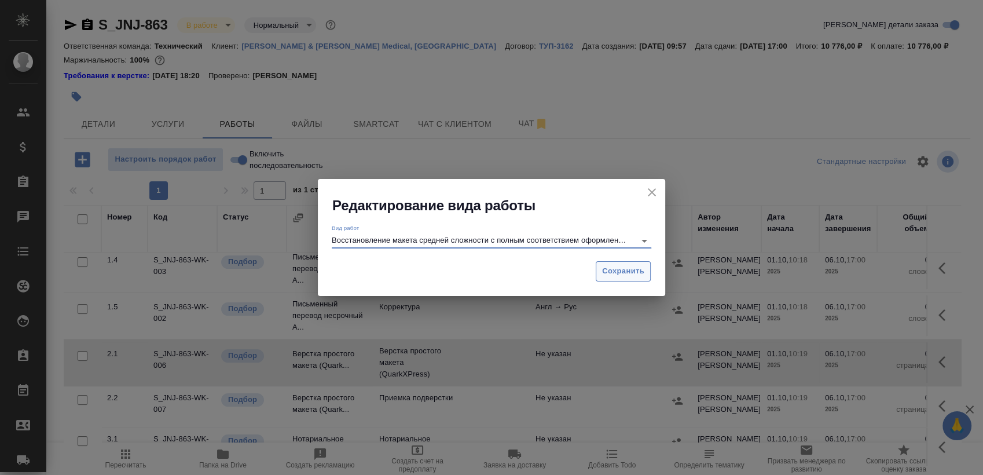
type input "Восстановление макета средней сложности с полным соответствием оформлению ориги…"
click at [629, 271] on span "Сохранить" at bounding box center [623, 271] width 42 height 13
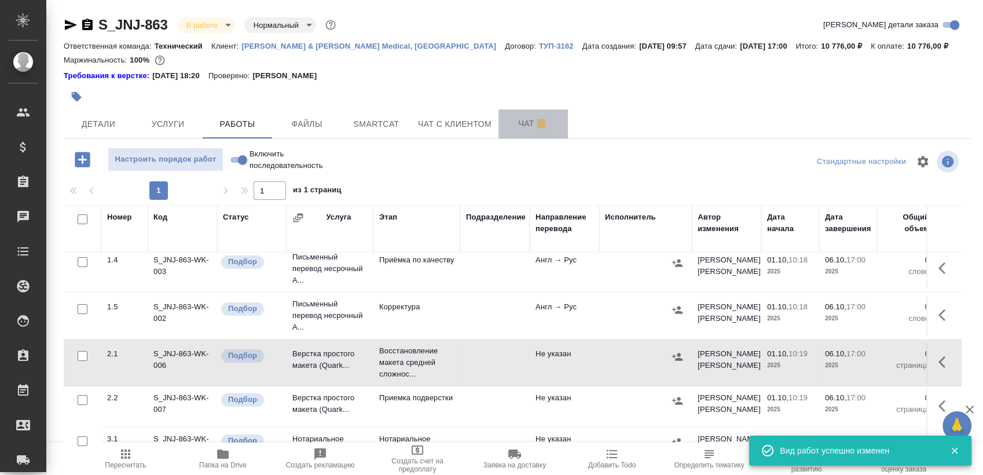
click at [508, 122] on span "Чат" at bounding box center [533, 123] width 56 height 14
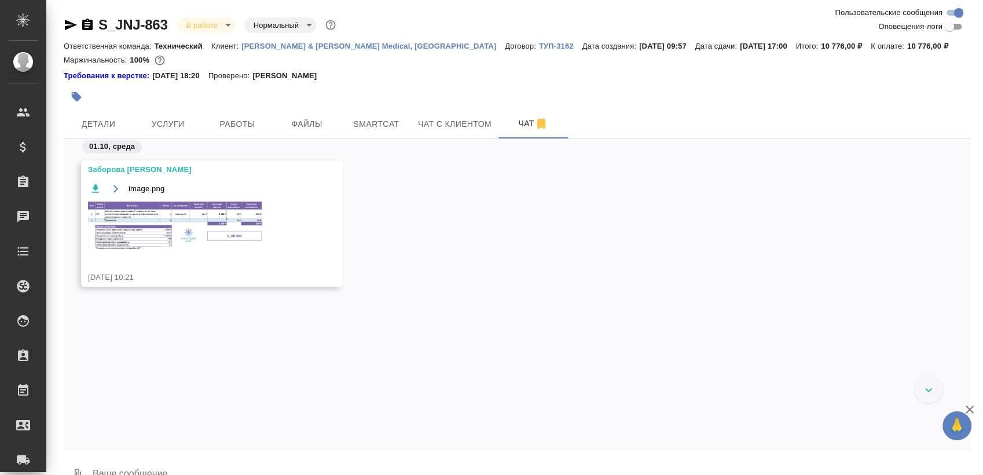
click at [211, 210] on img at bounding box center [175, 226] width 174 height 50
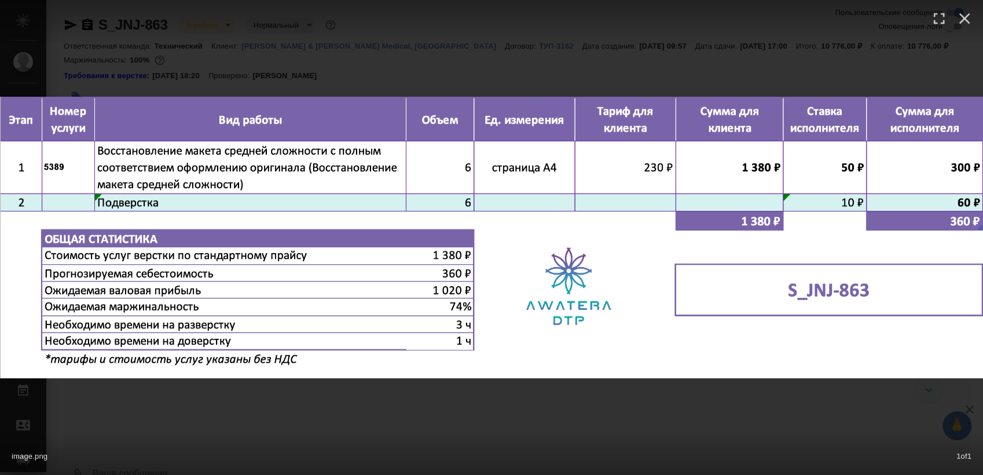
click at [351, 438] on div "image.png 1 of 1" at bounding box center [491, 453] width 983 height 43
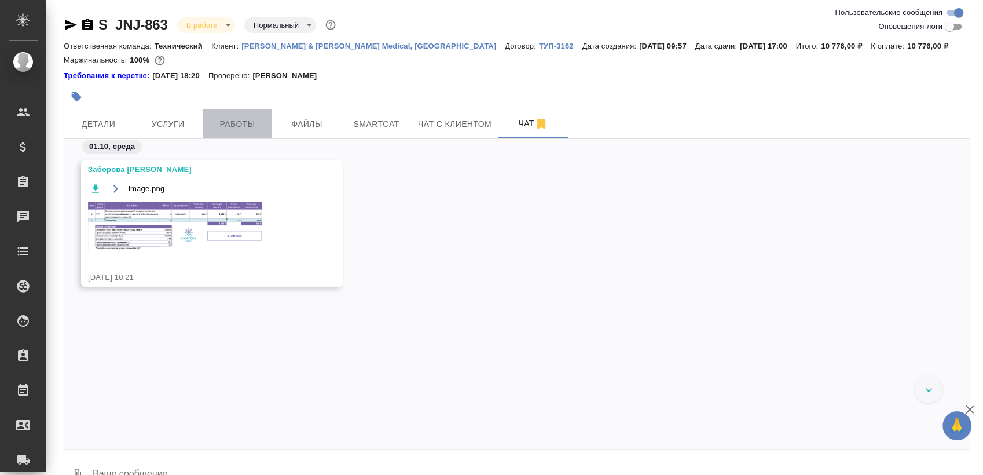
click at [255, 127] on span "Работы" at bounding box center [238, 124] width 56 height 14
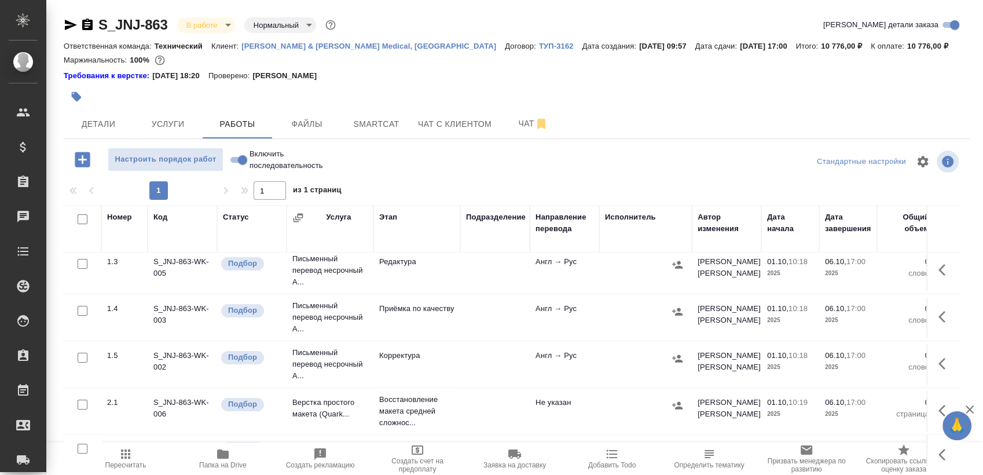
scroll to position [214, 0]
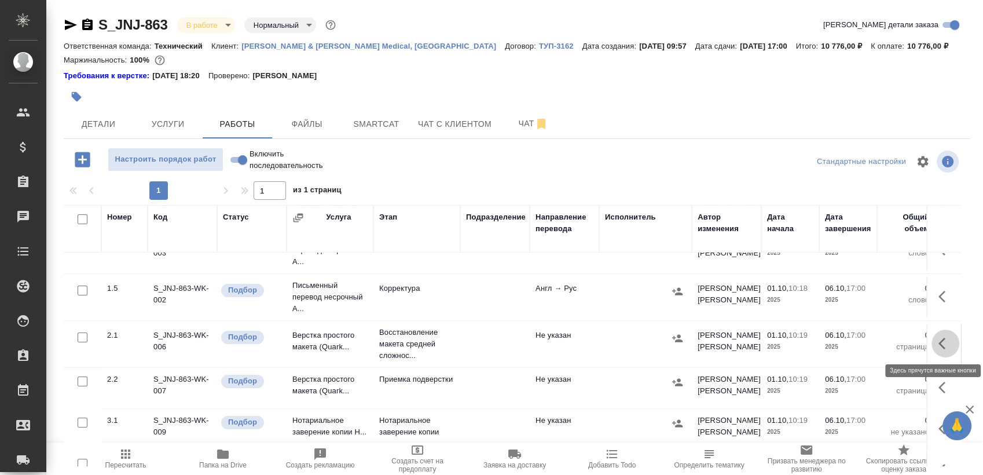
click at [938, 345] on icon "button" at bounding box center [945, 343] width 14 height 14
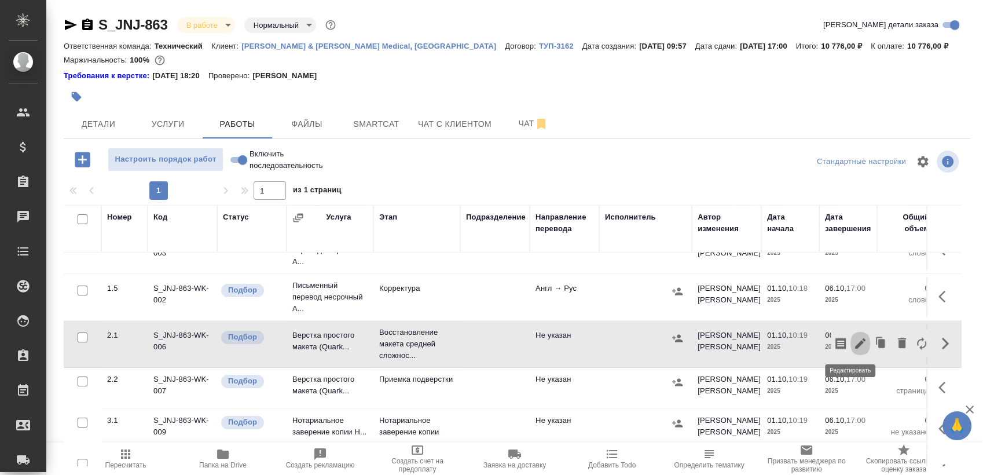
click at [857, 339] on button "button" at bounding box center [860, 343] width 20 height 28
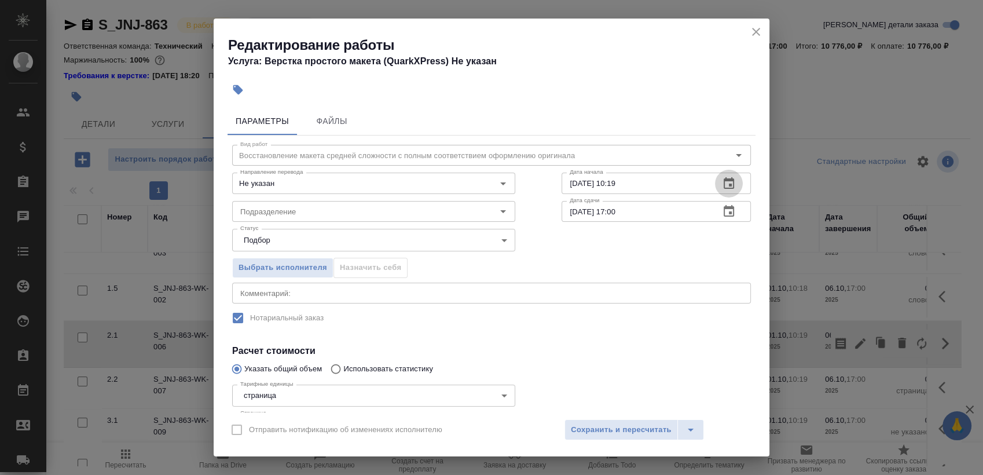
click at [718, 194] on button "button" at bounding box center [729, 184] width 28 height 28
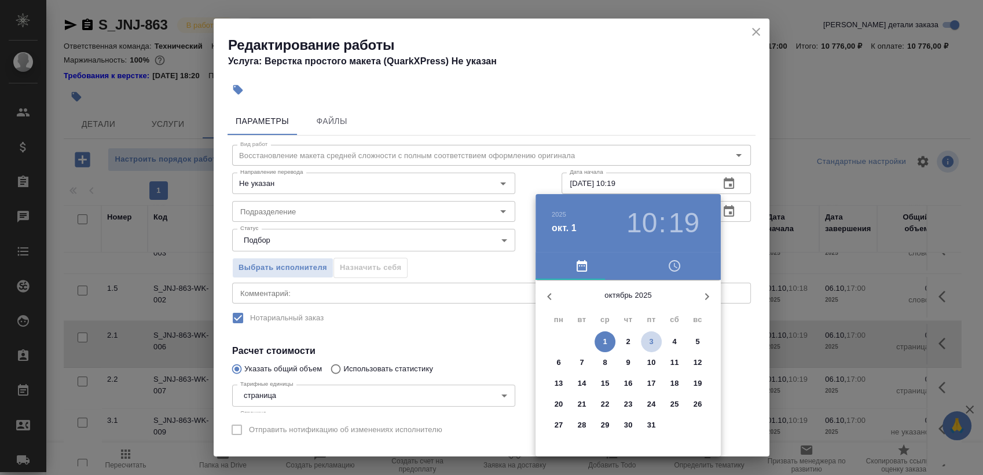
click at [648, 336] on span "3" at bounding box center [651, 342] width 21 height 12
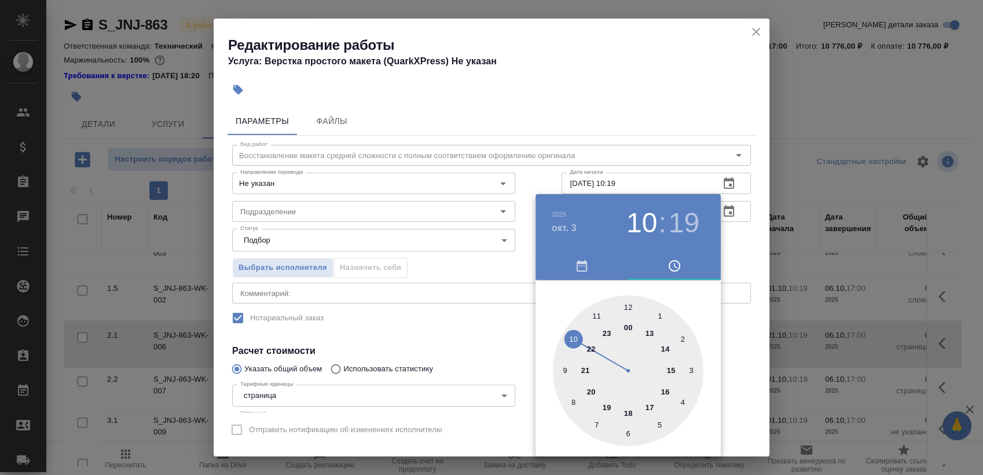
click at [607, 402] on div at bounding box center [628, 370] width 150 height 150
click at [625, 303] on div at bounding box center [628, 370] width 150 height 150
type input "03.10.2025 19:00"
click at [728, 233] on div at bounding box center [491, 237] width 983 height 475
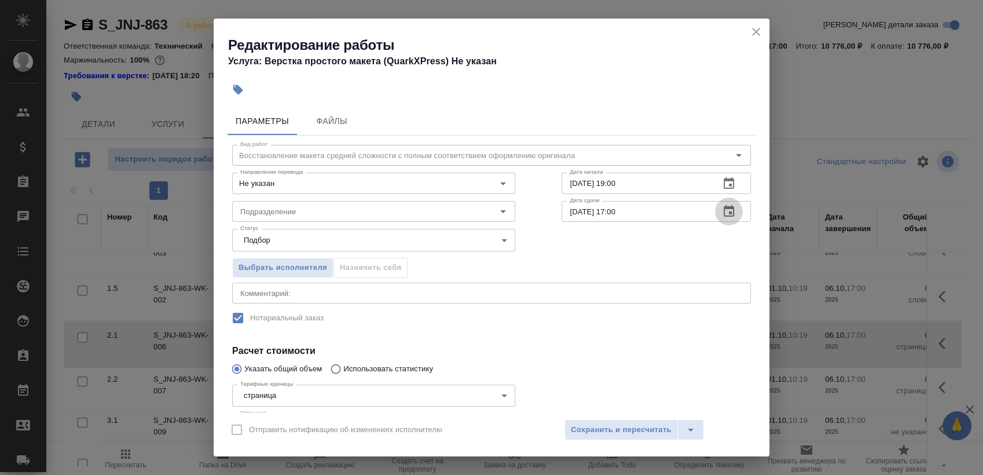
click at [722, 216] on icon "button" at bounding box center [729, 211] width 14 height 14
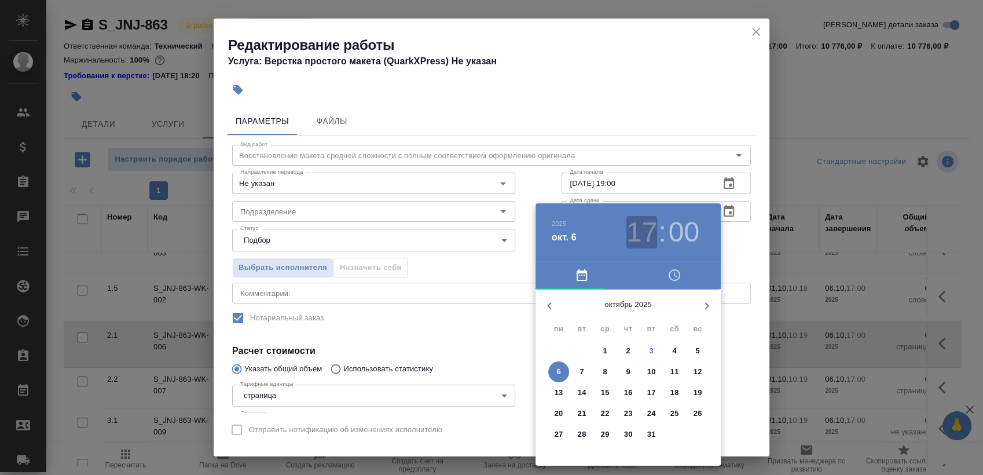
click at [629, 216] on h3 "17" at bounding box center [641, 232] width 31 height 32
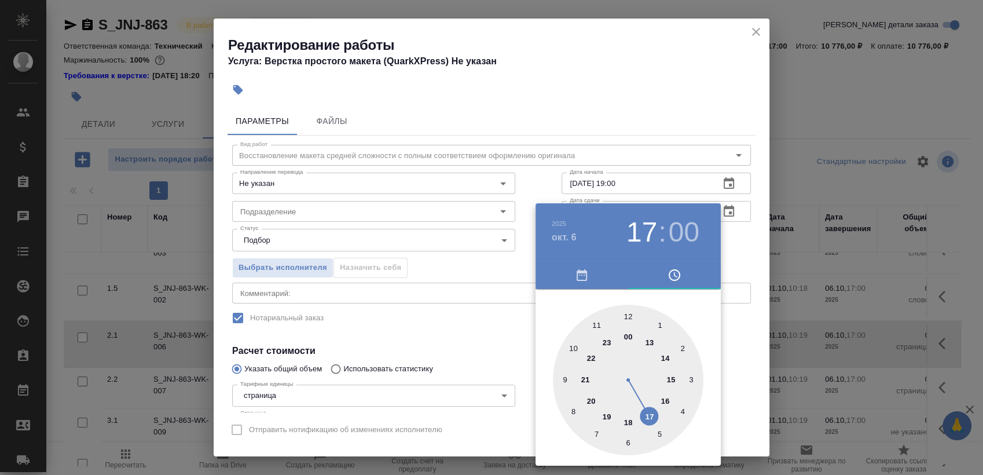
click at [594, 318] on div at bounding box center [628, 379] width 150 height 150
type input "06.10.2025 11:00"
click at [752, 248] on div at bounding box center [491, 237] width 983 height 475
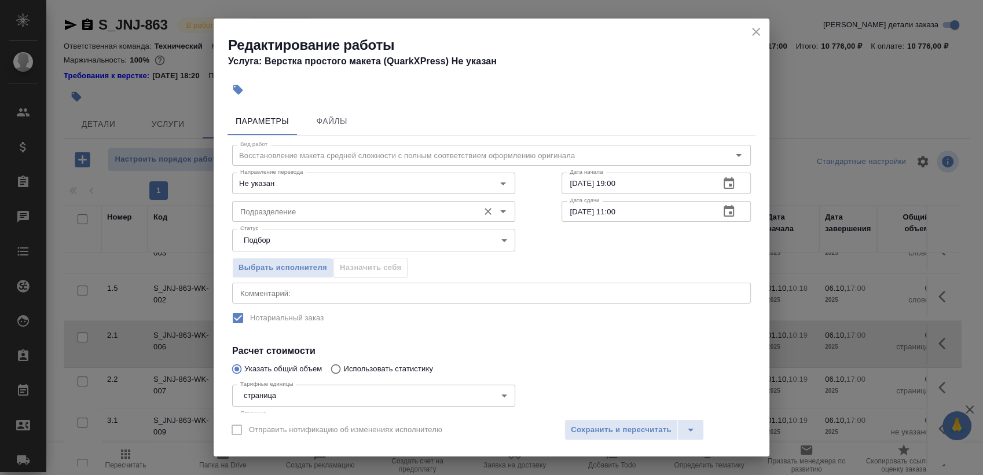
click at [439, 203] on div "Подразделение" at bounding box center [373, 211] width 283 height 21
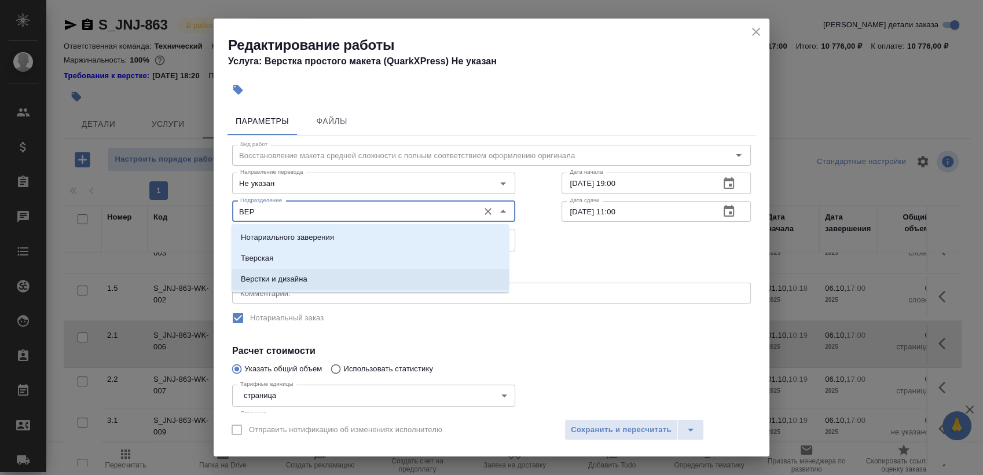
click at [380, 278] on li "Верстки и дизайна" at bounding box center [370, 279] width 277 height 21
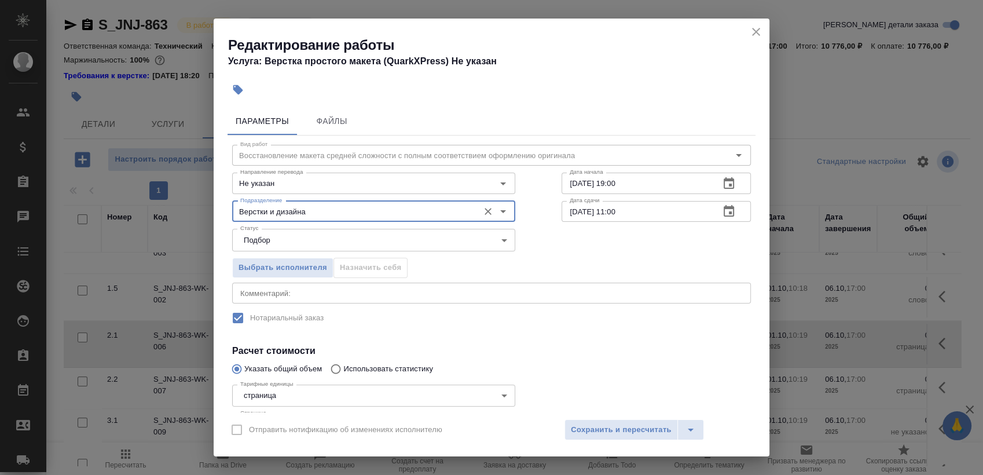
type input "Верстки и дизайна"
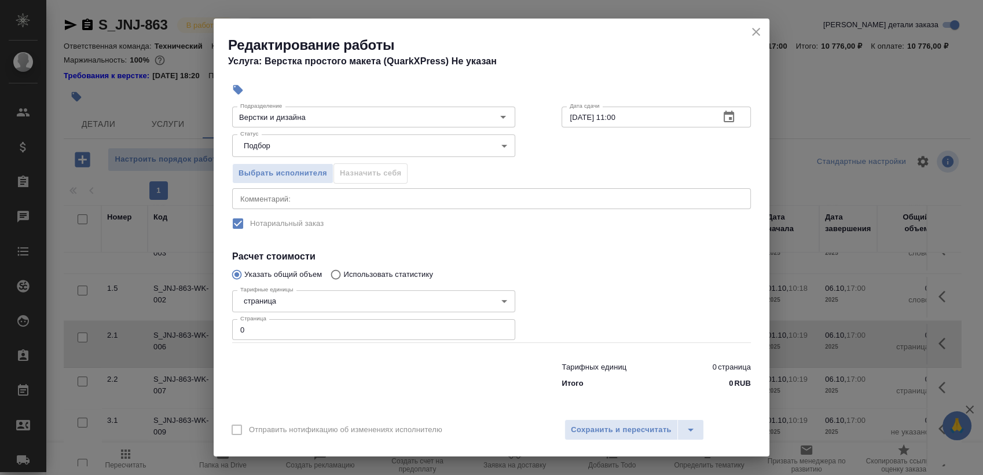
click at [454, 330] on input "0" at bounding box center [373, 329] width 283 height 21
type input "6"
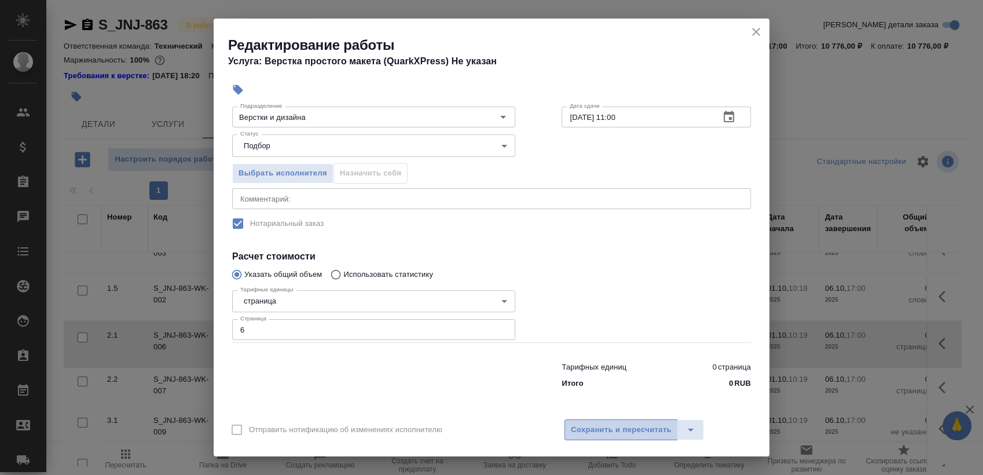
click at [626, 432] on span "Сохранить и пересчитать" at bounding box center [621, 429] width 101 height 13
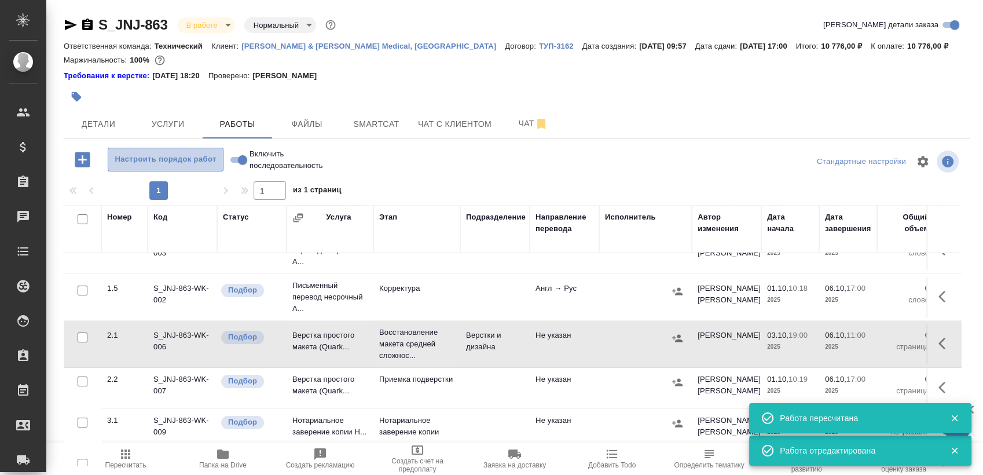
click at [175, 153] on span "Настроить порядок работ" at bounding box center [165, 159] width 103 height 13
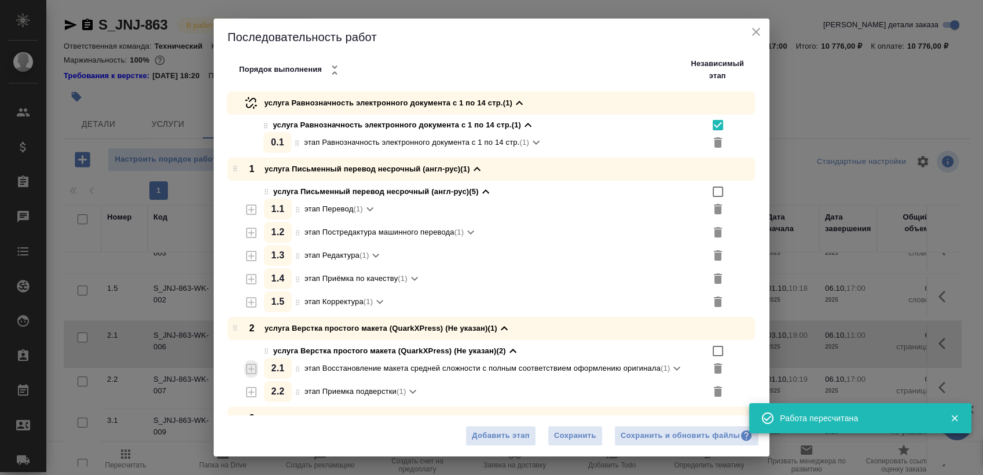
click at [249, 369] on icon "button" at bounding box center [251, 369] width 14 height 14
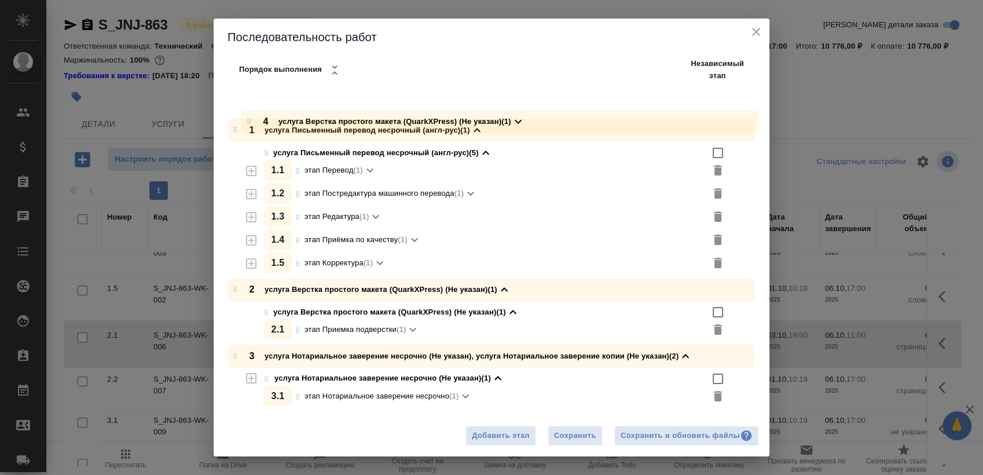
scroll to position [0, 0]
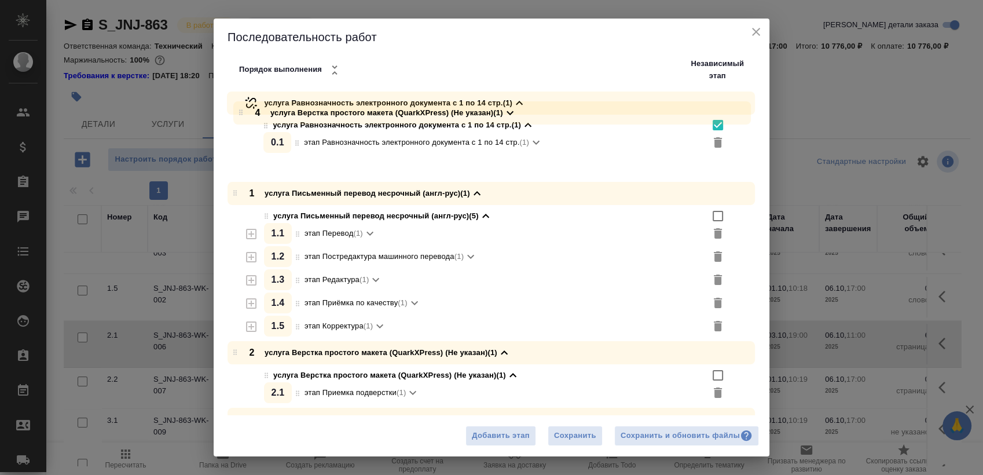
drag, startPoint x: 234, startPoint y: 397, endPoint x: 234, endPoint y: 101, distance: 296.3
click at [234, 101] on div "услуга Равнозначность электронного документа с 1 по 14 стр. (1) услуга Равнозна…" at bounding box center [495, 303] width 547 height 424
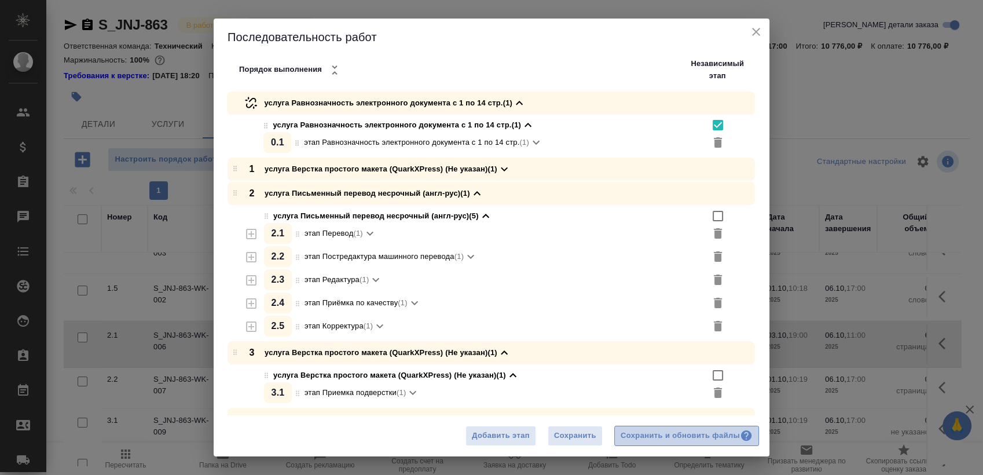
click at [655, 431] on div "Сохранить и обновить файлы" at bounding box center [686, 435] width 132 height 13
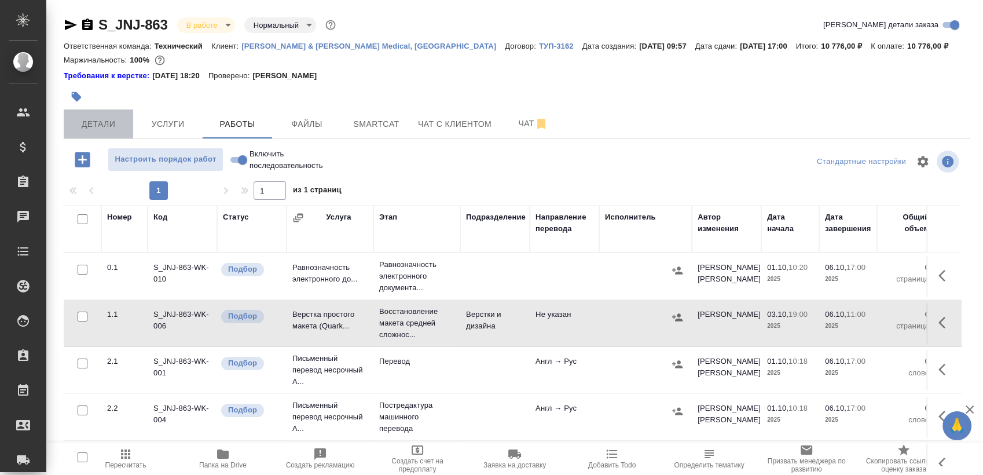
click at [82, 137] on button "Детали" at bounding box center [98, 123] width 69 height 29
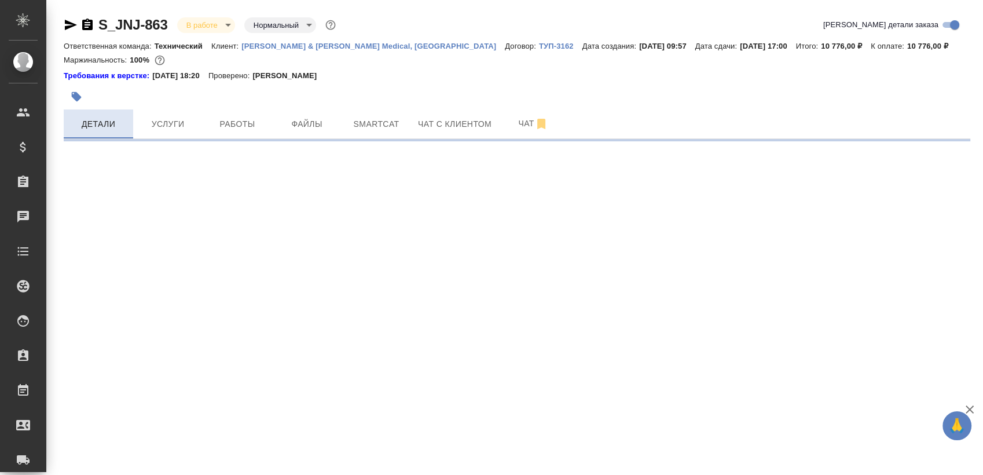
select select "RU"
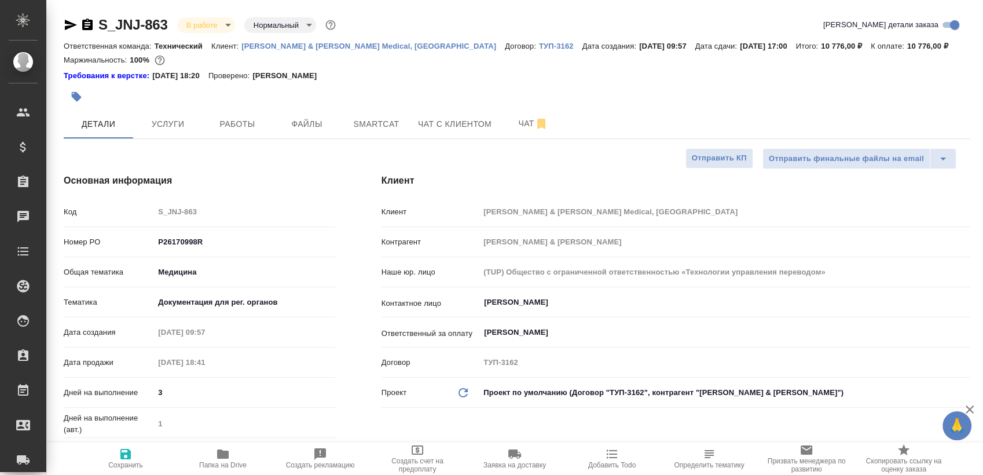
type textarea "x"
click at [527, 90] on div at bounding box center [366, 96] width 604 height 25
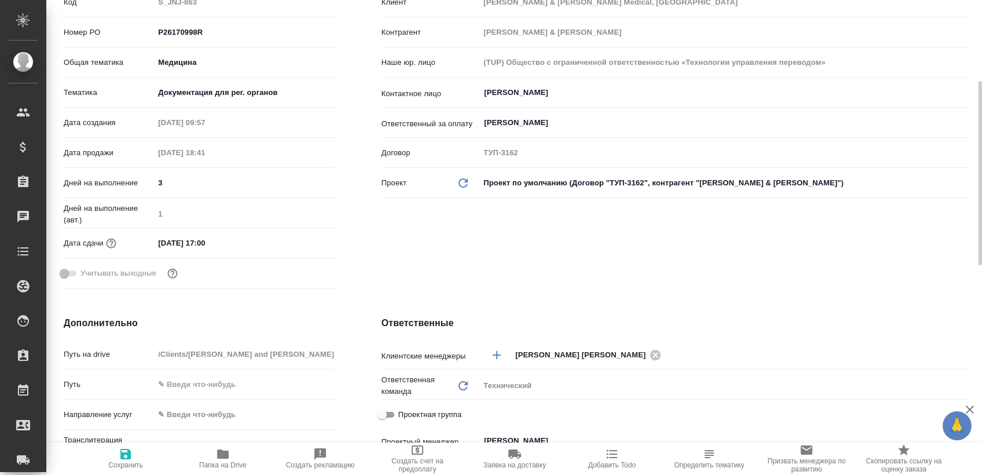
scroll to position [227, 0]
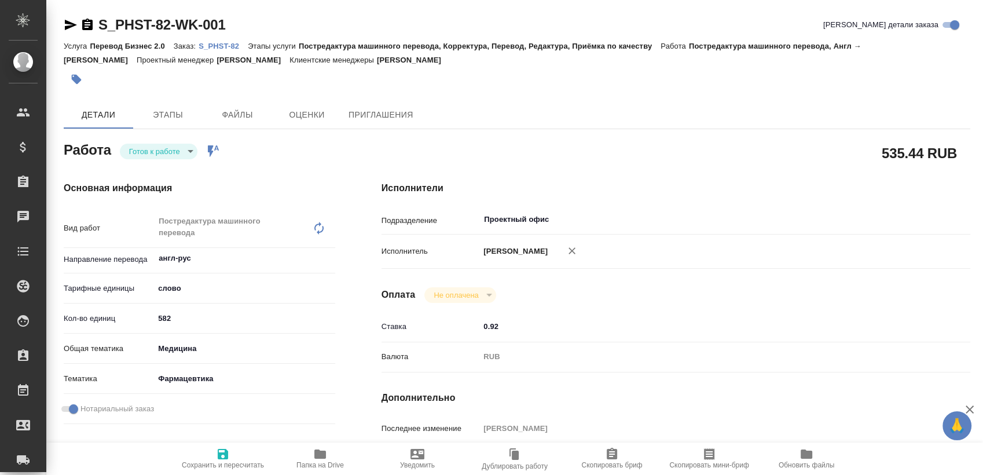
type textarea "x"
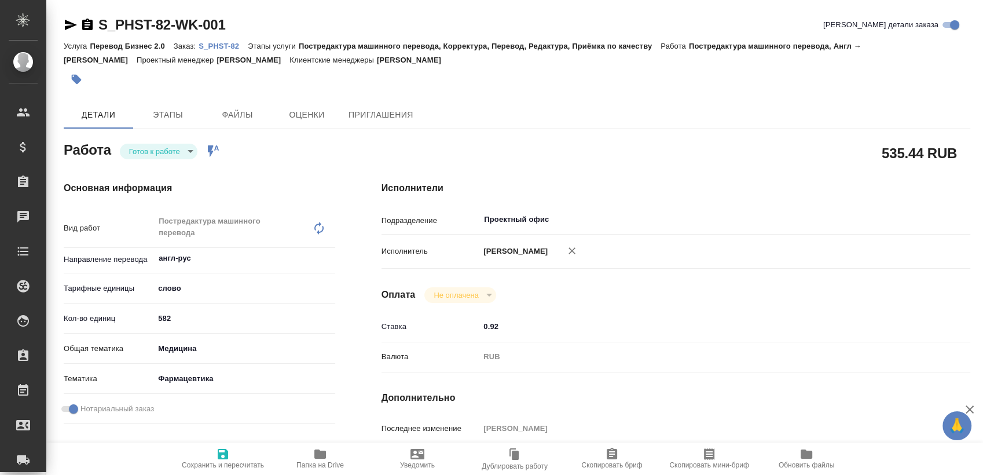
type textarea "x"
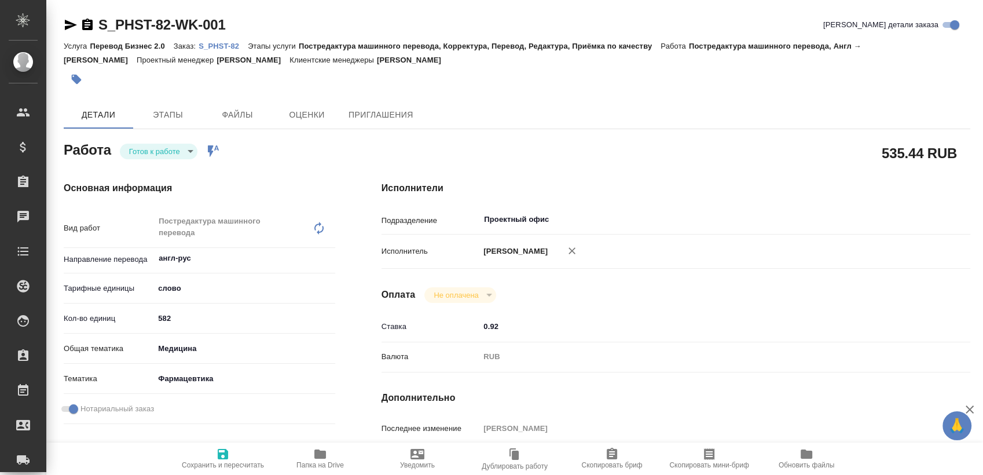
type textarea "x"
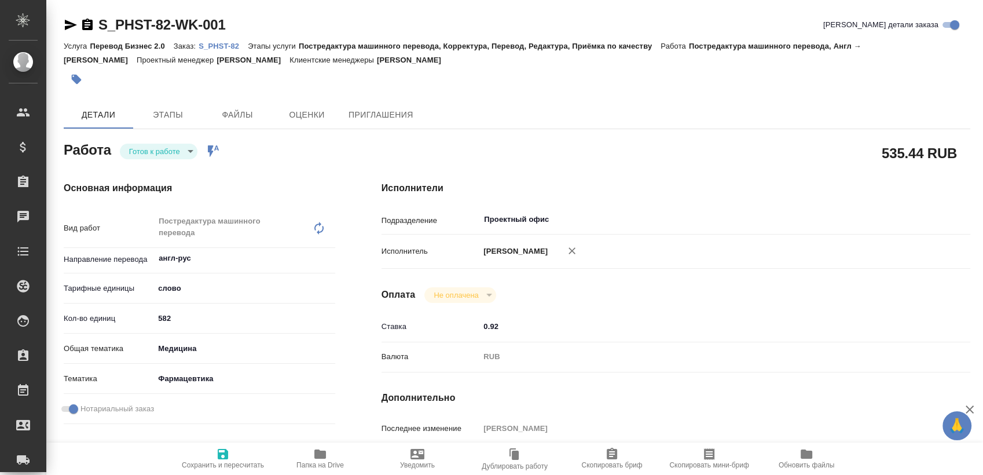
click at [223, 45] on p "S_PHST-82" at bounding box center [223, 46] width 49 height 9
type textarea "x"
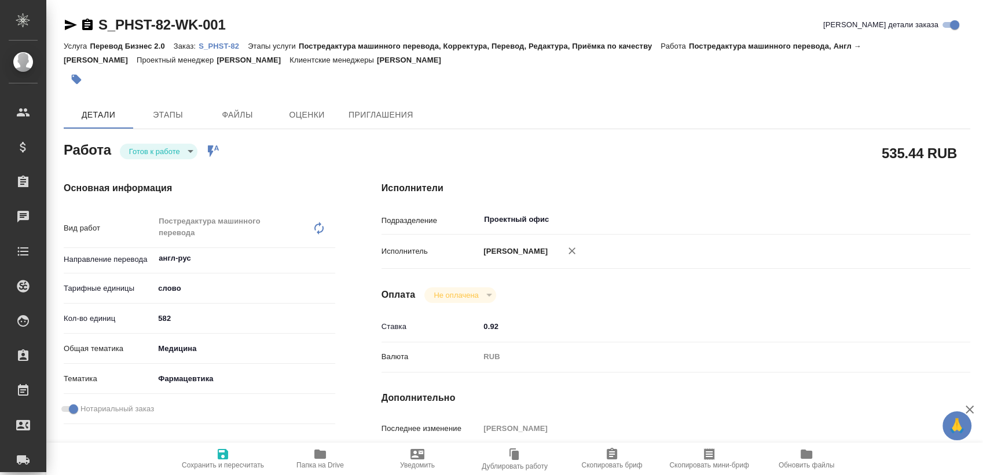
type textarea "x"
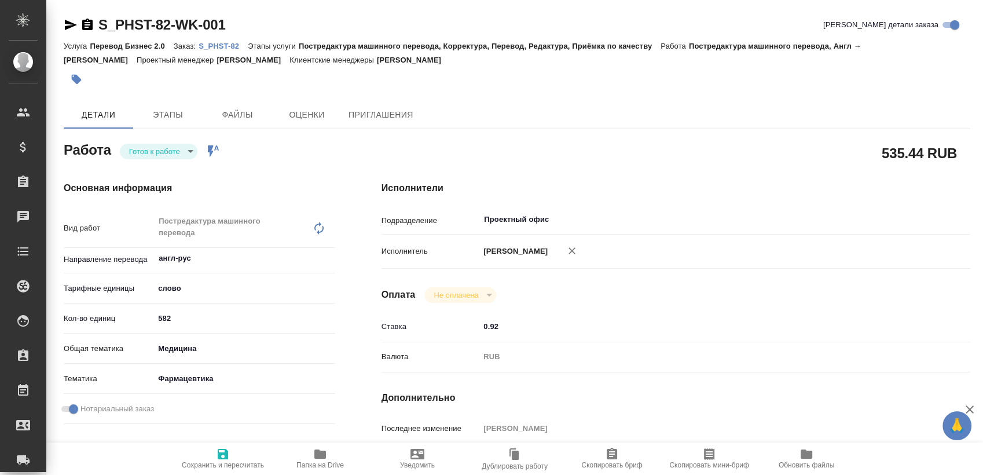
type textarea "x"
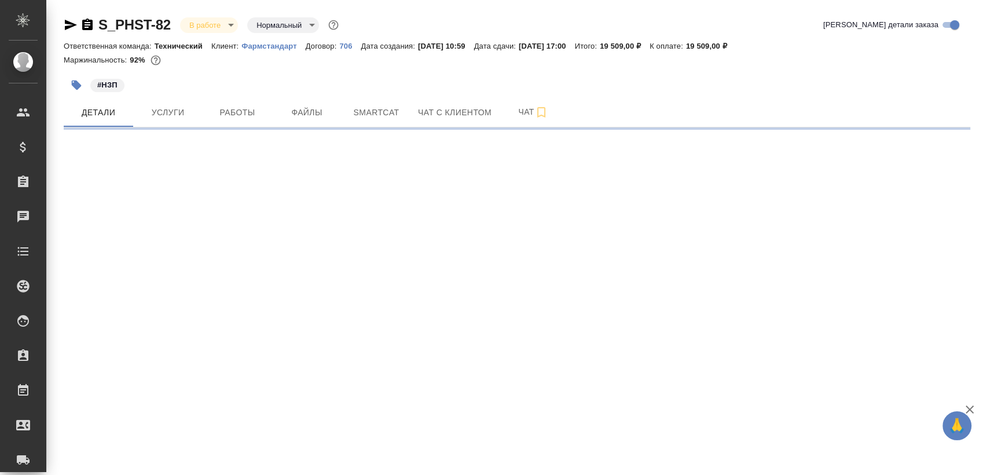
select select "RU"
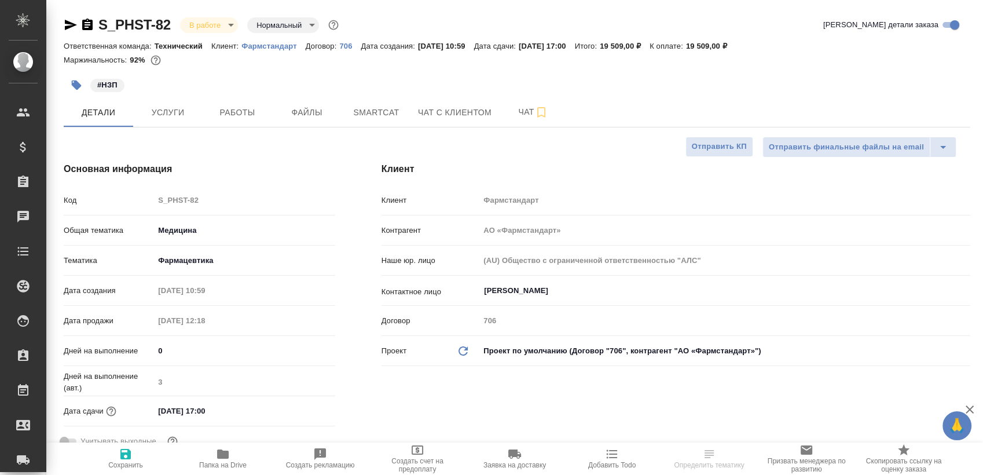
type textarea "x"
type input "[PERSON_NAME]"
type input "Павлова Антонина a.pavlova"
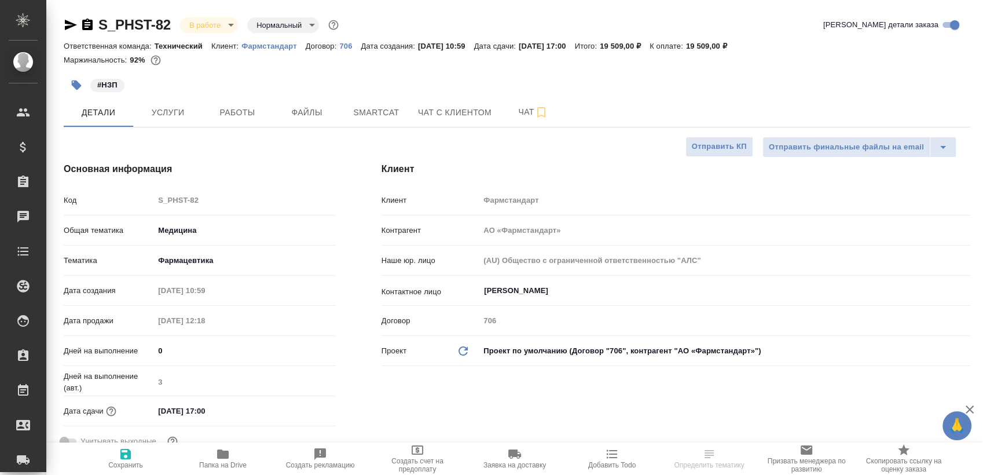
type textarea "x"
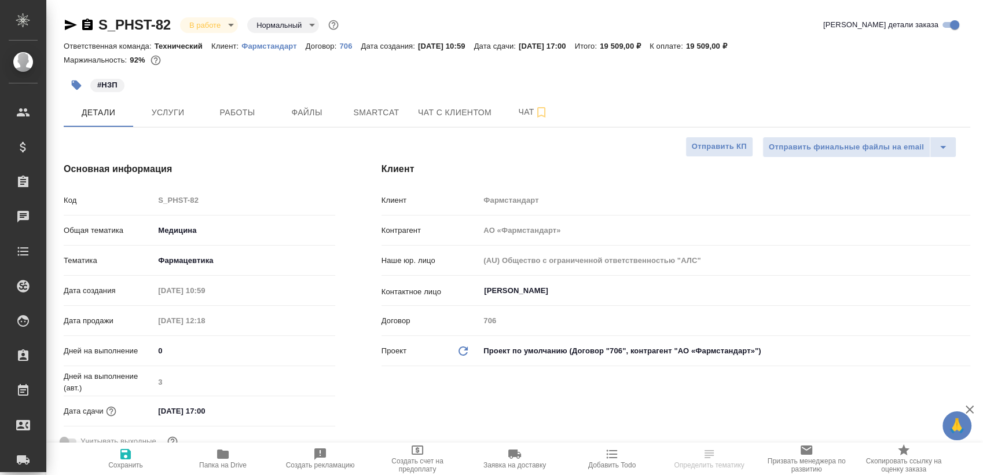
type textarea "x"
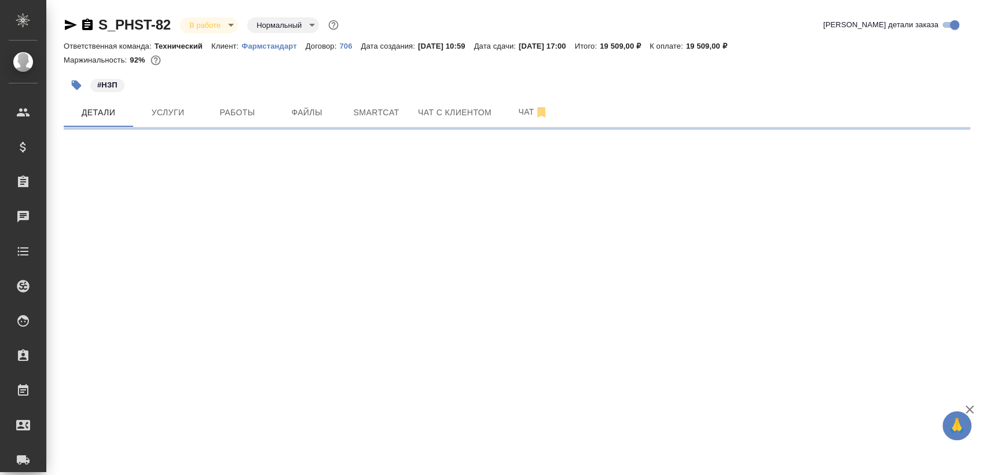
select select "RU"
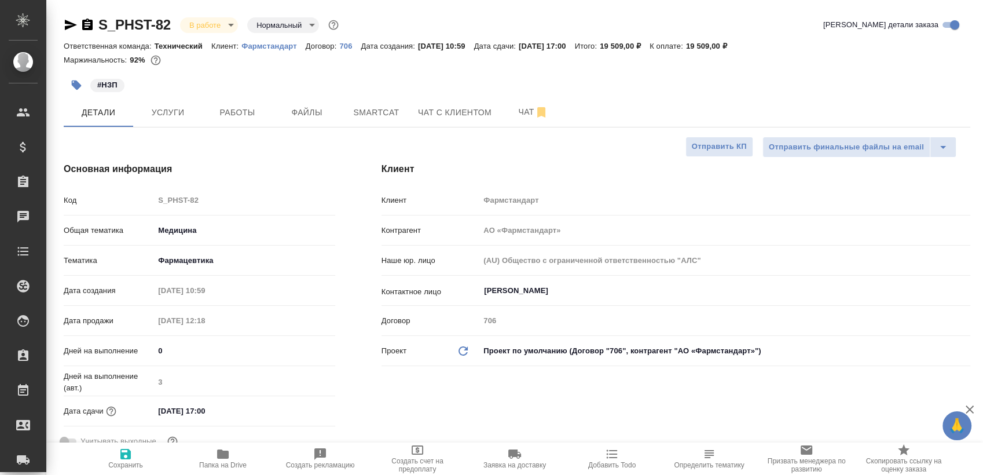
type textarea "x"
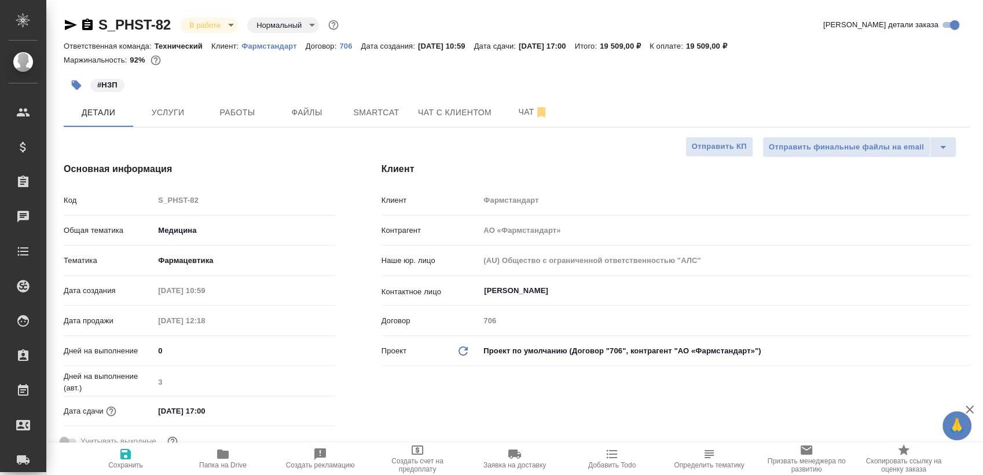
type textarea "x"
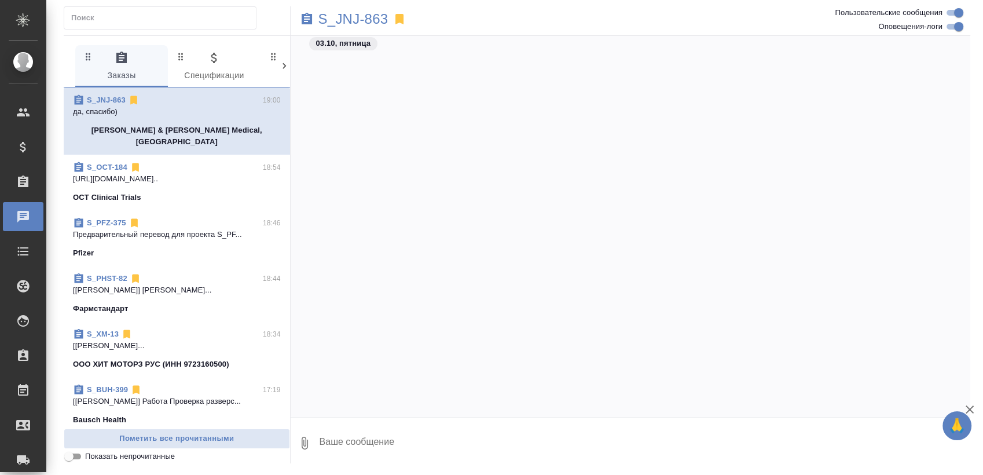
scroll to position [8353, 0]
